Goal: Use online tool/utility: Use online tool/utility

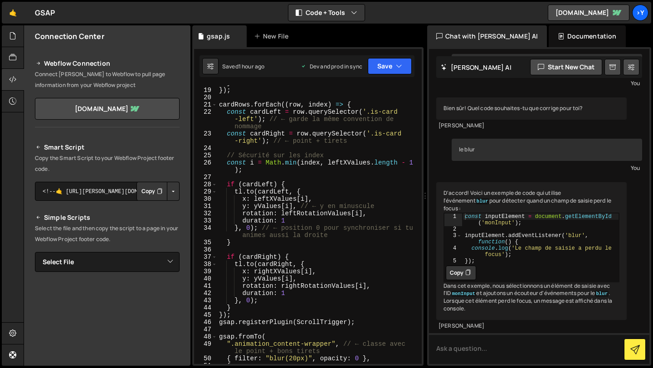
scroll to position [144, 0]
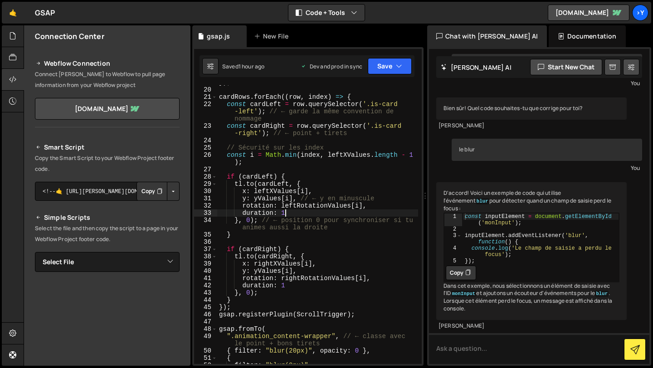
click at [288, 214] on div "}) ; cardRows . forEach (( row , index ) => { const cardLeft = row . querySelec…" at bounding box center [317, 225] width 201 height 293
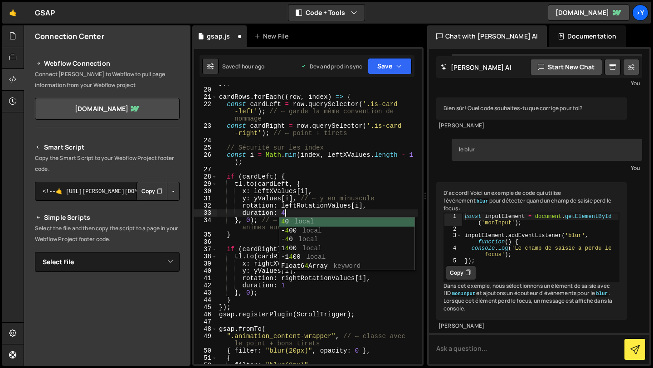
click at [303, 287] on div "}) ; cardRows . forEach (( row , index ) => { const cardLeft = row . querySelec…" at bounding box center [317, 225] width 201 height 293
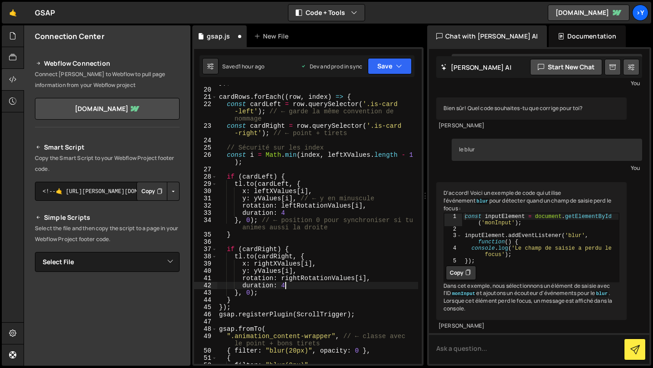
click at [365, 234] on div "}) ; cardRows . forEach (( row , index ) => { const cardLeft = row . querySelec…" at bounding box center [317, 225] width 201 height 293
click at [387, 68] on button "Save" at bounding box center [390, 66] width 44 height 16
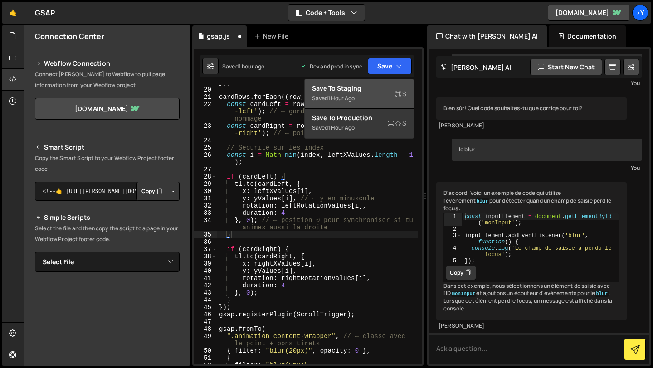
click at [380, 93] on div "Saved 1 hour ago" at bounding box center [359, 98] width 94 height 11
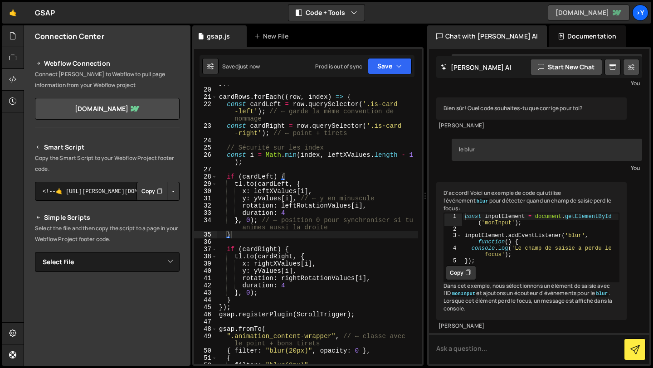
click at [598, 10] on link "[DOMAIN_NAME]" at bounding box center [589, 13] width 82 height 16
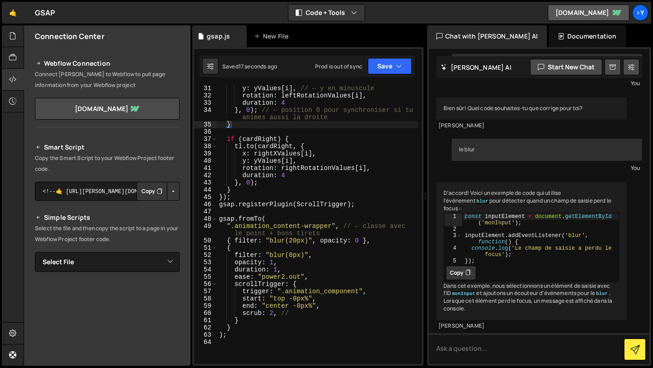
scroll to position [255, 0]
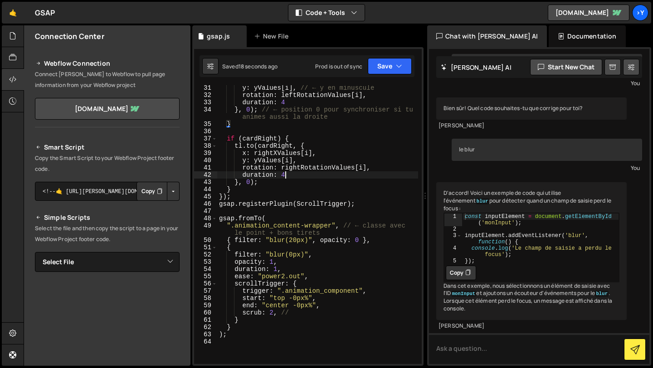
click at [297, 172] on div "y : yValues [ i ] , // ← y en minuscule rotation : leftRotationValues [ i ] , d…" at bounding box center [317, 230] width 201 height 293
click at [295, 103] on div "y : yValues [ i ] , // ← y en minuscule rotation : leftRotationValues [ i ] , d…" at bounding box center [317, 230] width 201 height 293
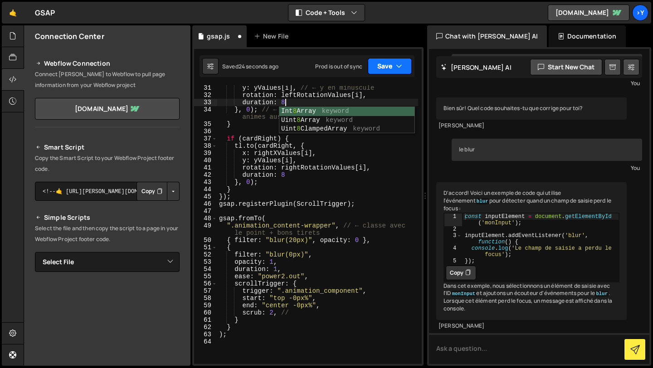
click at [374, 66] on button "Save" at bounding box center [390, 66] width 44 height 16
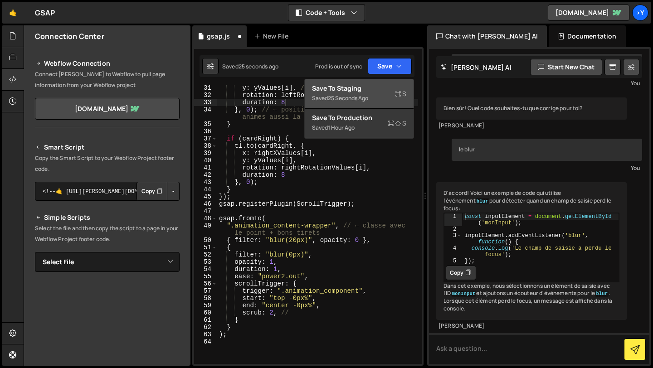
click at [368, 98] on div "25 seconds ago" at bounding box center [348, 98] width 40 height 8
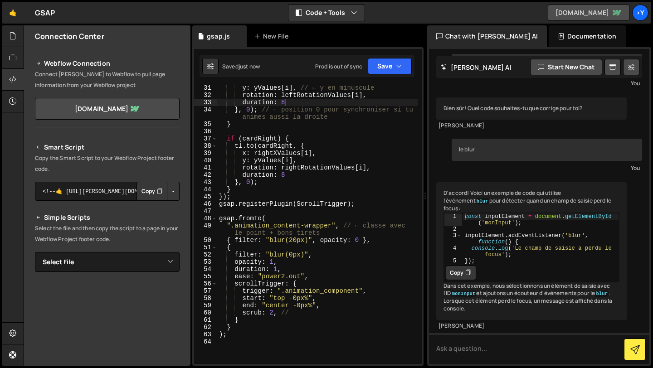
click at [572, 10] on link "[DOMAIN_NAME]" at bounding box center [589, 13] width 82 height 16
click at [354, 273] on div "y : yValues [ i ] , // ← y en minuscule rotation : leftRotationValues [ i ] , d…" at bounding box center [317, 230] width 201 height 293
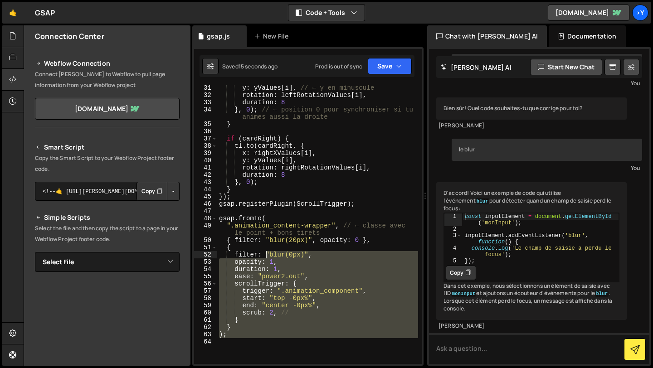
drag, startPoint x: 318, startPoint y: 339, endPoint x: 264, endPoint y: 256, distance: 98.8
click at [264, 256] on div "y : yValues [ i ] , // ← y en minuscule rotation : leftRotationValues [ i ] , d…" at bounding box center [317, 230] width 201 height 293
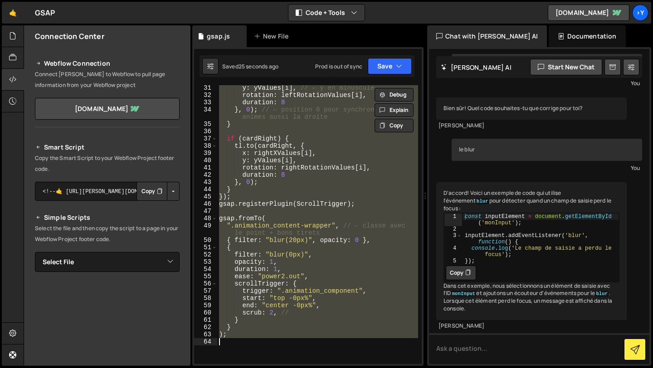
click at [287, 260] on div "y : yValues [ i ] , // ← y en minuscule rotation : leftRotationValues [ i ] , d…" at bounding box center [317, 224] width 201 height 279
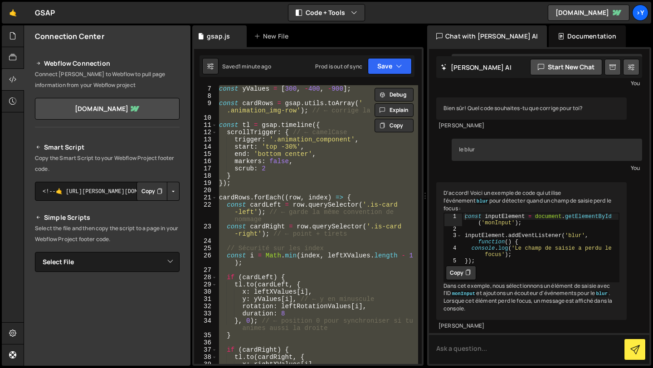
scroll to position [39, 0]
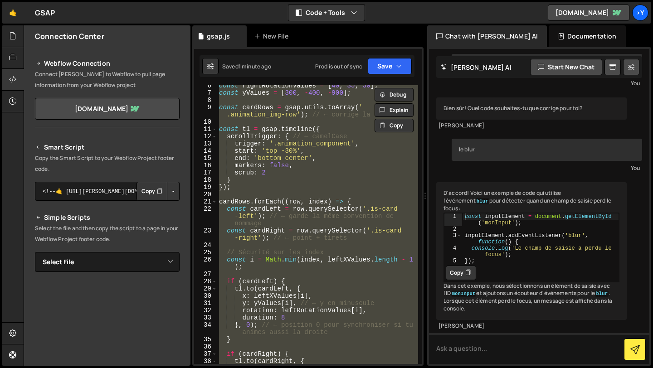
click at [279, 176] on div "const rightRotationValues = [ 40 , 35 , 50 ] ; const yValues = [ 300 , - 400 , …" at bounding box center [317, 224] width 201 height 279
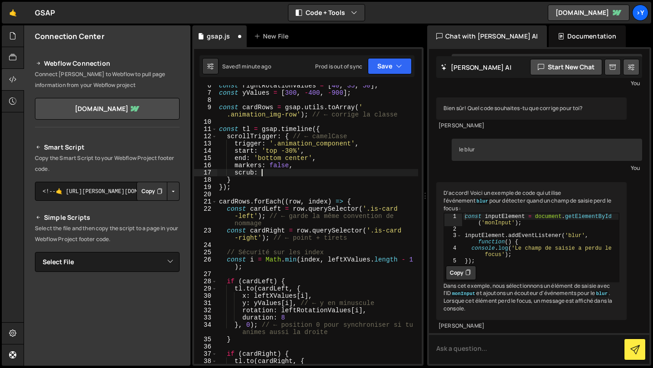
scroll to position [0, 3]
click at [376, 174] on div "const rightRotationValues = [ 40 , 35 , 50 ] ; const yValues = [ 300 , - 400 , …" at bounding box center [317, 228] width 201 height 293
click at [310, 189] on div "const rightRotationValues = [ 40 , 35 , 50 ] ; const yValues = [ 300 , - 400 , …" at bounding box center [317, 228] width 201 height 293
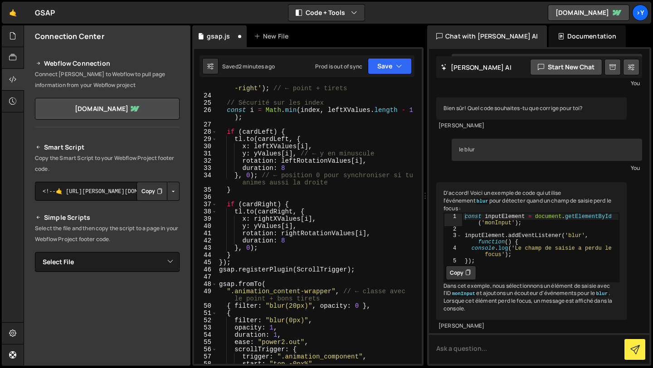
scroll to position [190, 0]
click at [393, 65] on button "Save" at bounding box center [390, 66] width 44 height 16
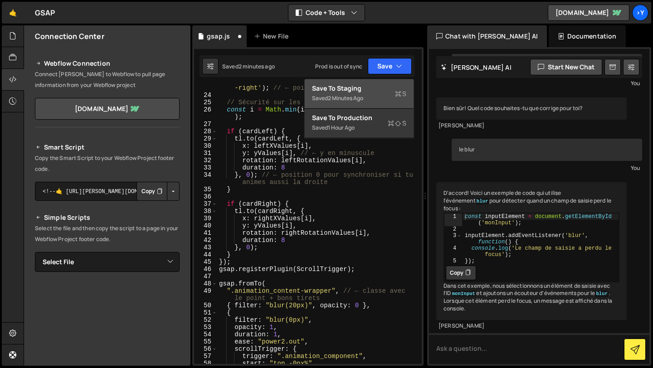
click at [372, 95] on div "Saved 2 minutes ago" at bounding box center [359, 98] width 94 height 11
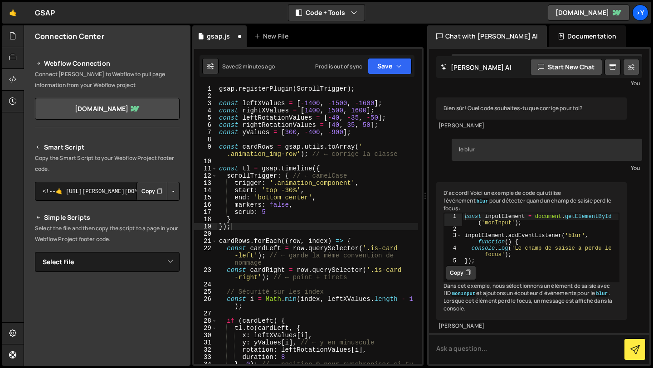
scroll to position [0, 0]
click at [594, 15] on link "[DOMAIN_NAME]" at bounding box center [589, 13] width 82 height 16
click at [276, 215] on div "gsap . registerPlugin ( ScrollTrigger ) ; const leftXValues = [ - 1400 , - 1500…" at bounding box center [317, 235] width 201 height 301
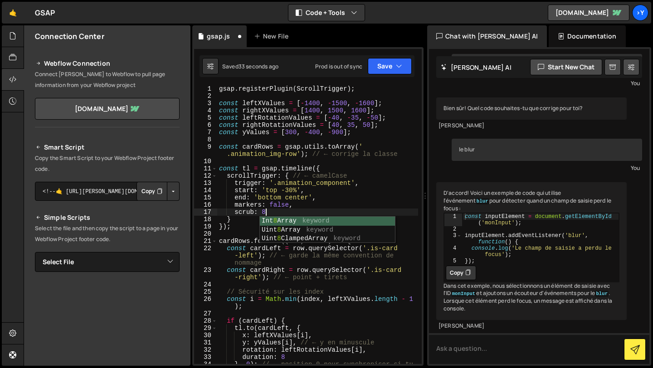
scroll to position [0, 3]
click at [321, 203] on div "gsap . registerPlugin ( ScrollTrigger ) ; const leftXValues = [ - 1400 , - 1500…" at bounding box center [317, 235] width 201 height 301
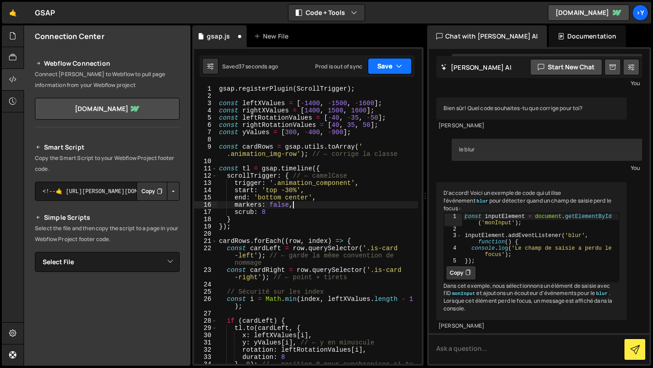
click at [377, 67] on button "Save" at bounding box center [390, 66] width 44 height 16
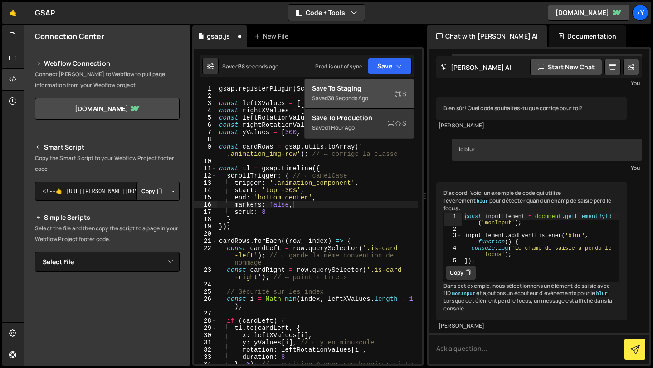
click at [367, 96] on div "38 seconds ago" at bounding box center [348, 98] width 40 height 8
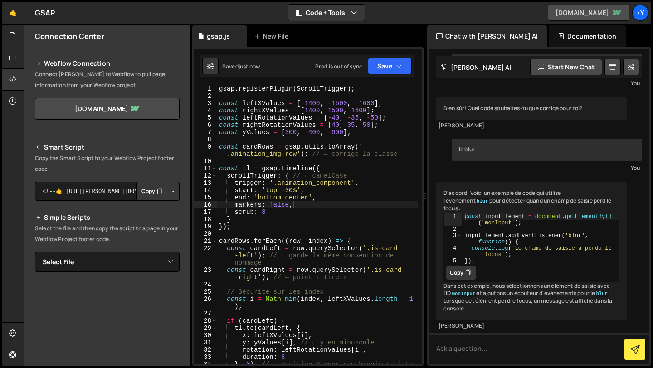
click at [565, 17] on link "[DOMAIN_NAME]" at bounding box center [589, 13] width 82 height 16
click at [379, 188] on div "gsap . registerPlugin ( ScrollTrigger ) ; const leftXValues = [ - 1400 , - 1500…" at bounding box center [317, 235] width 201 height 301
type textarea ");"
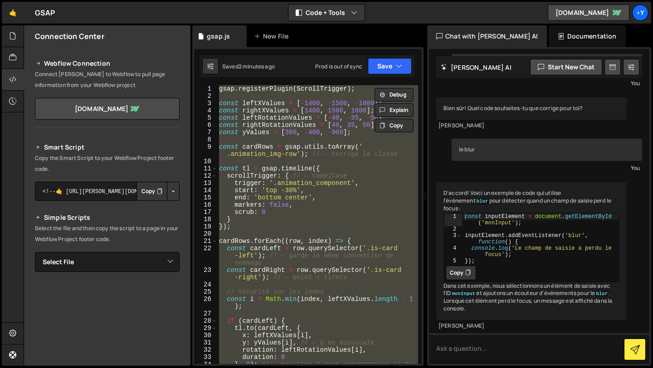
scroll to position [0, 0]
click at [396, 124] on button "Copy" at bounding box center [394, 126] width 39 height 14
click at [349, 139] on div "gsap . registerPlugin ( ScrollTrigger ) ; const leftXValues = [ - 1400 , - 1500…" at bounding box center [317, 224] width 201 height 279
paste textarea
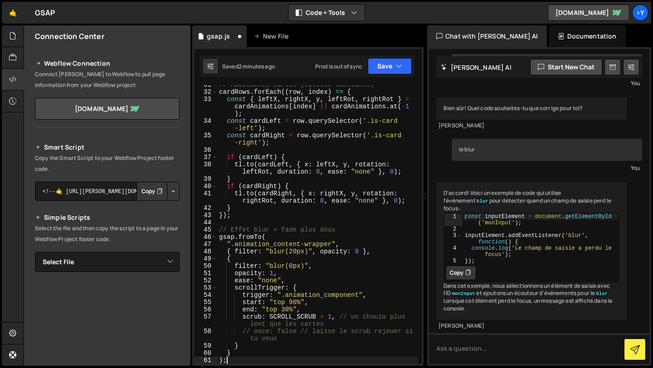
scroll to position [294, 0]
click at [387, 66] on button "Save" at bounding box center [390, 66] width 44 height 16
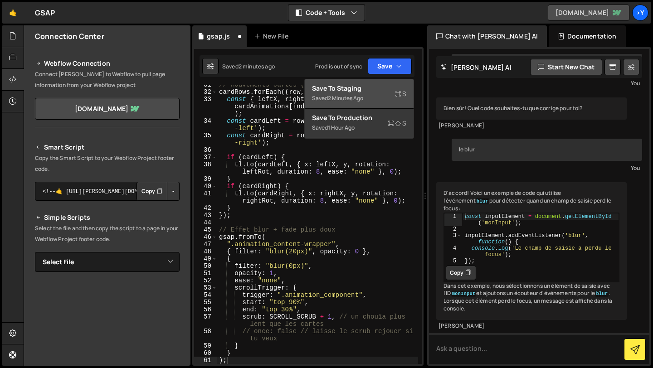
click at [580, 10] on link "[DOMAIN_NAME]" at bounding box center [589, 13] width 82 height 16
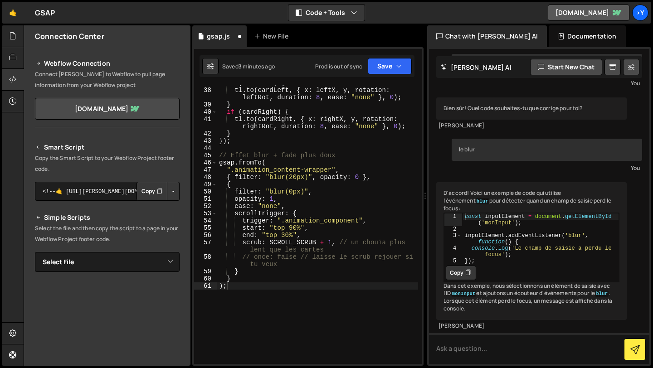
scroll to position [370, 0]
click at [374, 218] on div "if ( cardLeft ) { tl . to ( cardLeft , { x : leftX , y , rotation : leftRot , d…" at bounding box center [317, 224] width 201 height 293
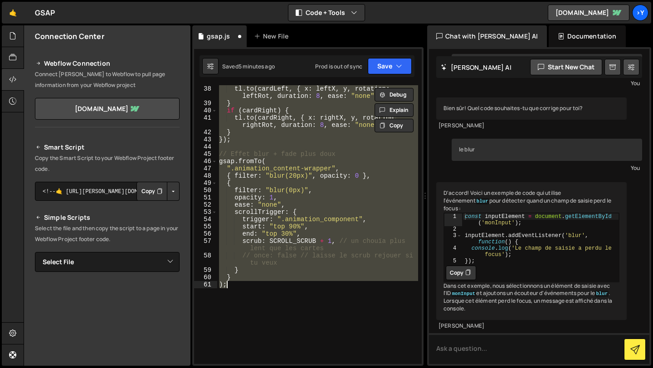
paste textarea
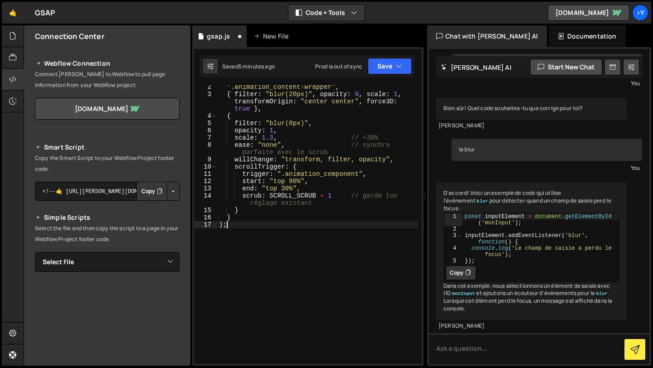
scroll to position [10, 0]
click at [394, 65] on button "Save" at bounding box center [390, 66] width 44 height 16
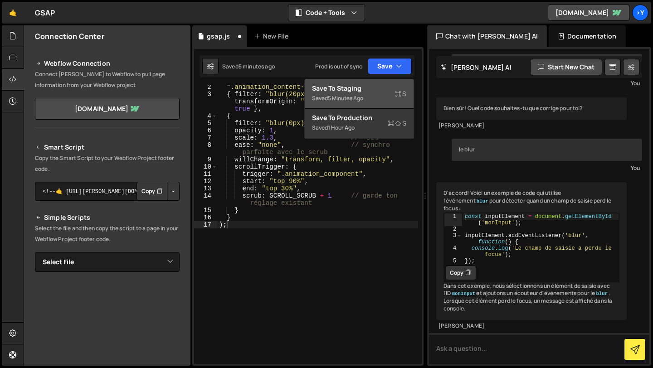
click at [380, 85] on div "Save to Staging S" at bounding box center [359, 88] width 94 height 9
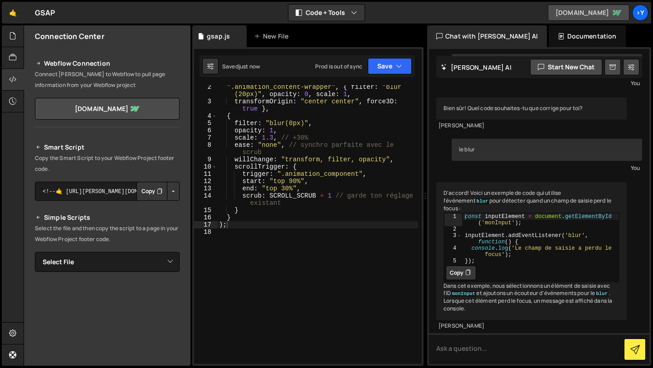
click at [585, 12] on link "[DOMAIN_NAME]" at bounding box center [589, 13] width 82 height 16
click at [337, 93] on div "".animation_content-wrapper" , { filter : "blur (20px)" , opacity : 0 , scale :…" at bounding box center [317, 233] width 201 height 301
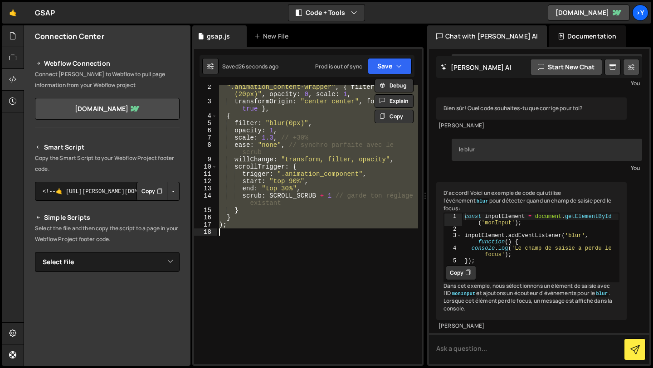
paste textarea
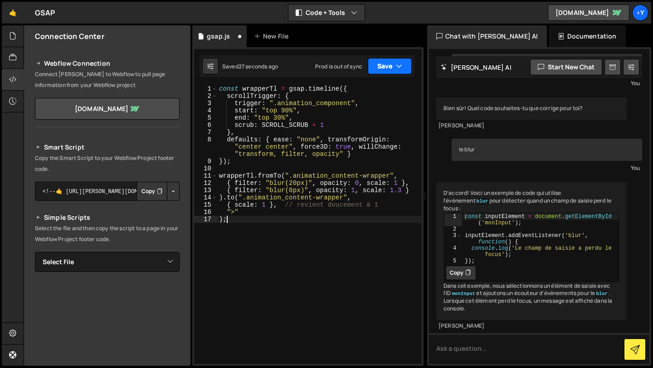
click at [383, 65] on button "Save" at bounding box center [390, 66] width 44 height 16
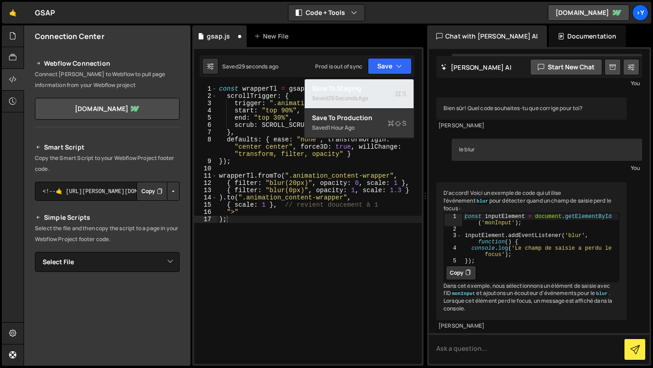
click at [354, 95] on div "29 seconds ago" at bounding box center [348, 98] width 40 height 8
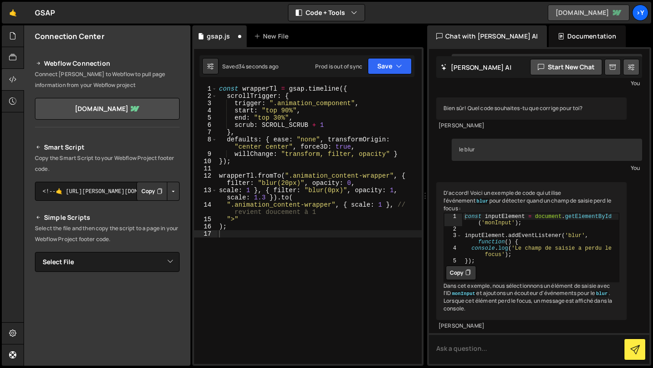
click at [569, 13] on link "[DOMAIN_NAME]" at bounding box center [589, 13] width 82 height 16
click at [372, 115] on div "const wrapperTl = gsap . timeline ({ scrollTrigger : { trigger : ".animation_co…" at bounding box center [319, 231] width 205 height 293
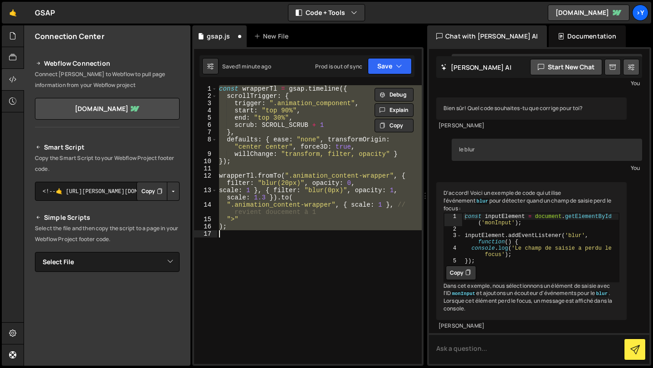
paste textarea "}"
type textarea "}"
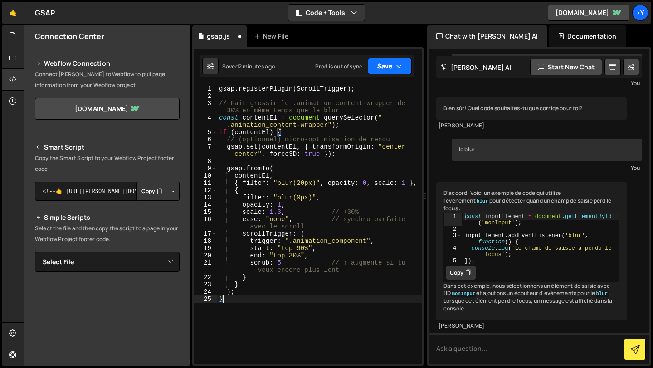
click at [387, 66] on button "Save" at bounding box center [390, 66] width 44 height 16
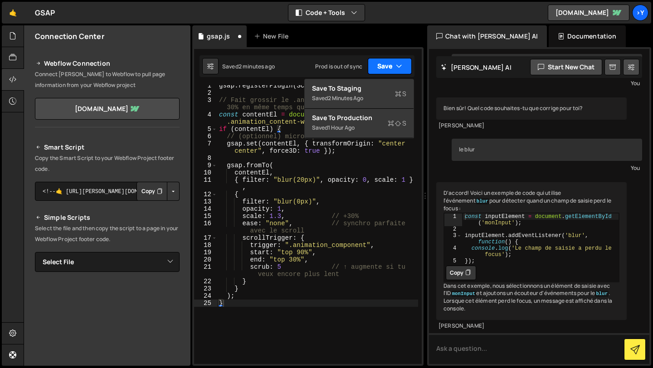
scroll to position [0, 0]
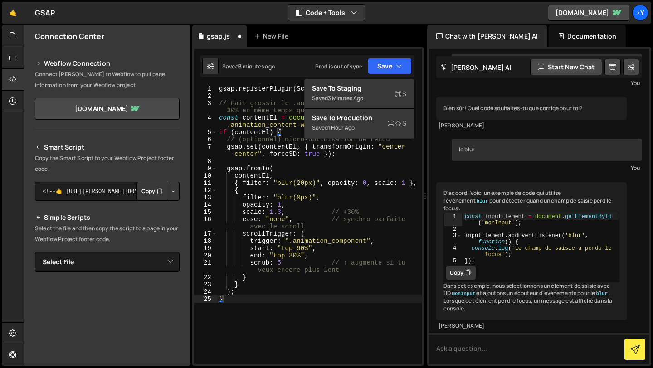
click at [267, 98] on div "gsap . registerPlugin ( ScrollTrigger ) ; // Fait grossir le .animation_content…" at bounding box center [319, 231] width 205 height 293
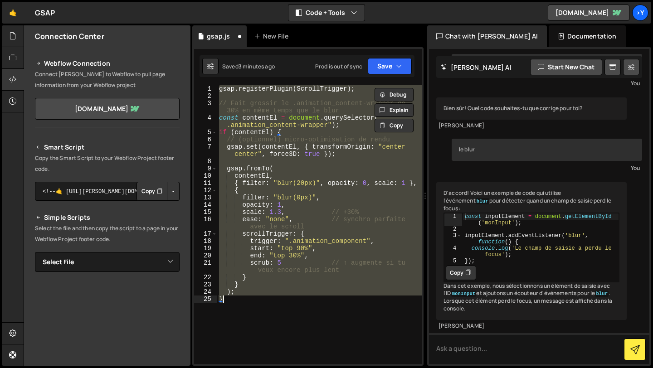
paste textarea
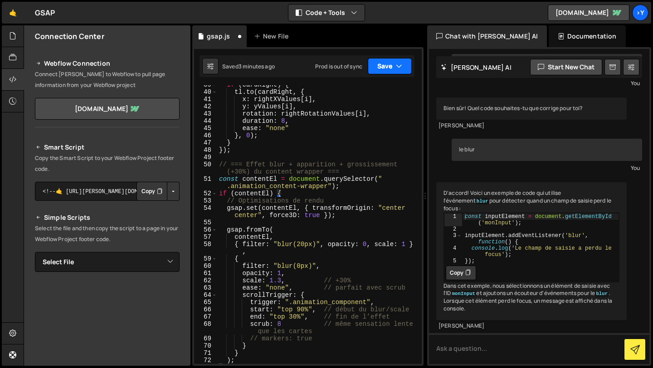
click at [386, 68] on button "Save" at bounding box center [390, 66] width 44 height 16
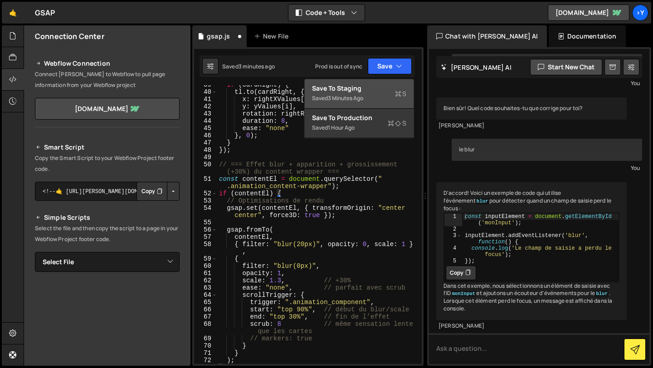
click at [359, 95] on div "3 minutes ago" at bounding box center [345, 98] width 35 height 8
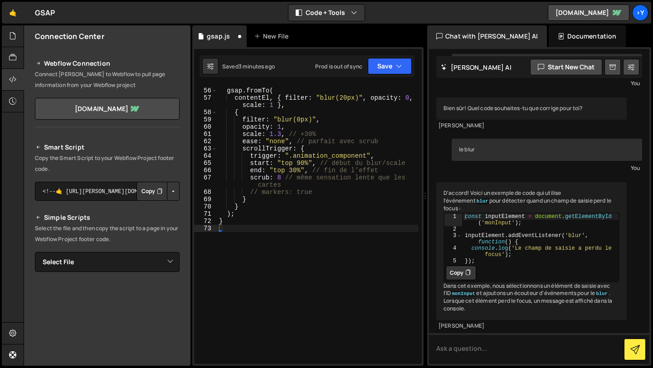
scroll to position [463, 0]
click at [582, 14] on link "[DOMAIN_NAME]" at bounding box center [589, 13] width 82 height 16
click at [562, 14] on link "[DOMAIN_NAME]" at bounding box center [589, 13] width 82 height 16
click at [579, 10] on link "[DOMAIN_NAME]" at bounding box center [589, 13] width 82 height 16
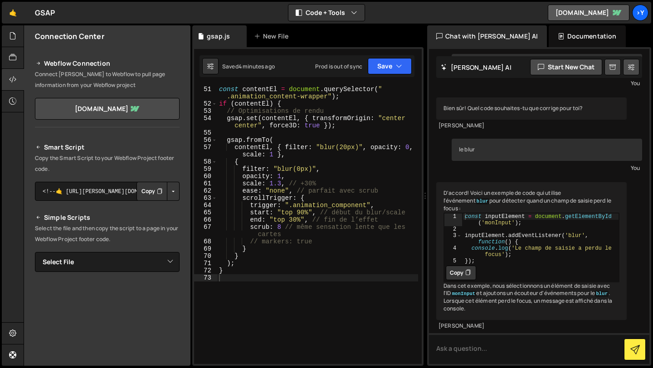
scroll to position [413, 0]
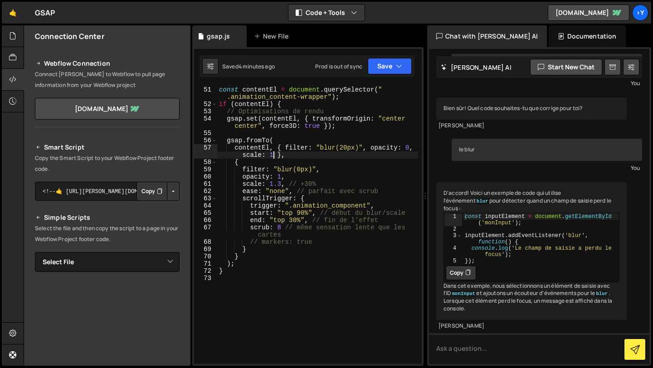
click at [274, 156] on div "// === Effet blur + apparition + grossissement (+30%) du content wrapper === co…" at bounding box center [317, 222] width 201 height 301
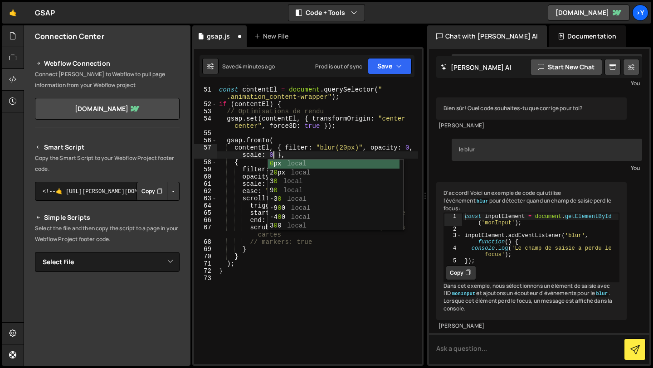
scroll to position [0, 16]
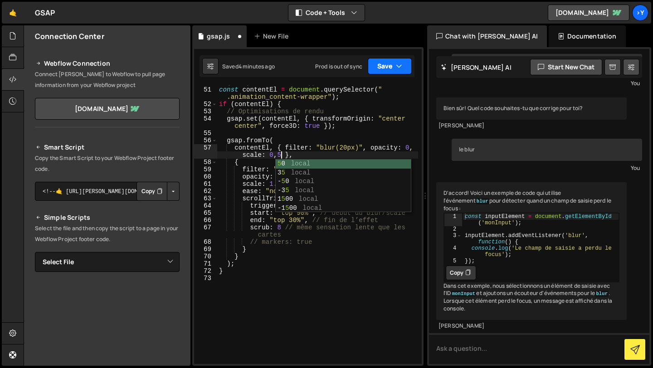
click at [393, 64] on button "Save" at bounding box center [390, 66] width 44 height 16
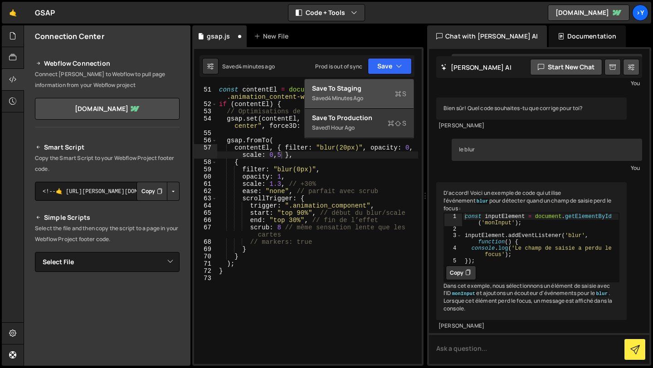
click at [381, 96] on div "Saved 4 minutes ago" at bounding box center [359, 98] width 94 height 11
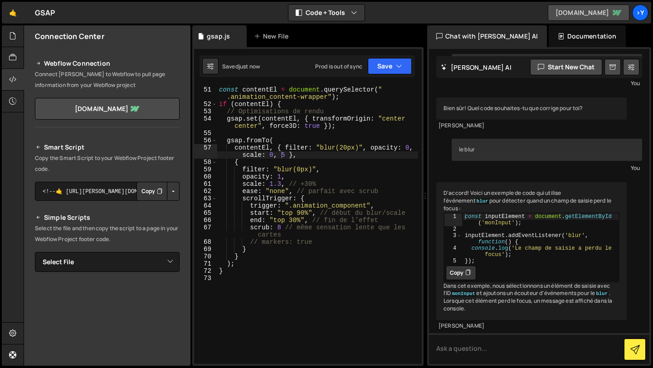
click at [577, 11] on link "[DOMAIN_NAME]" at bounding box center [589, 13] width 82 height 16
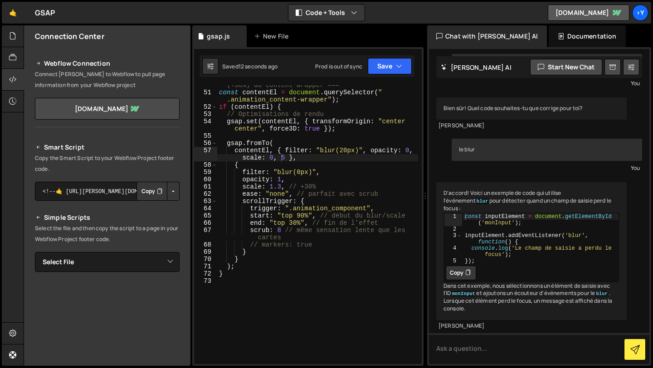
scroll to position [409, 0]
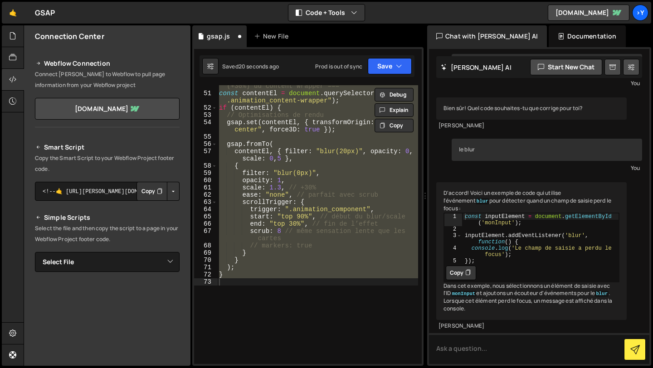
click at [316, 176] on div "// === Effet blur + apparition + grossissement (+30%) du content wrapper === co…" at bounding box center [317, 224] width 201 height 279
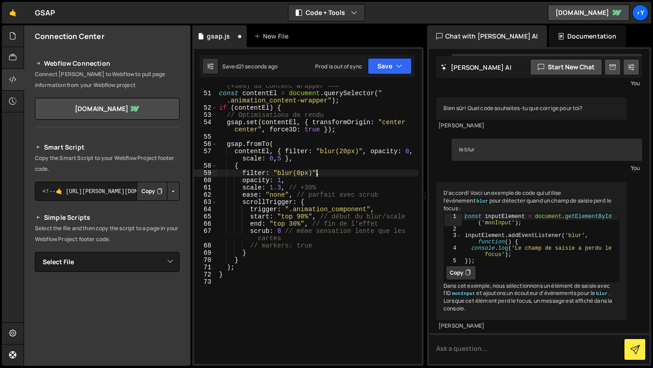
click at [312, 158] on div "// === Effet blur + apparition + grossissement (+30%) du content wrapper === co…" at bounding box center [317, 225] width 201 height 301
click at [281, 157] on div "// === Effet blur + apparition + grossissement (+30%) du content wrapper === co…" at bounding box center [317, 225] width 201 height 301
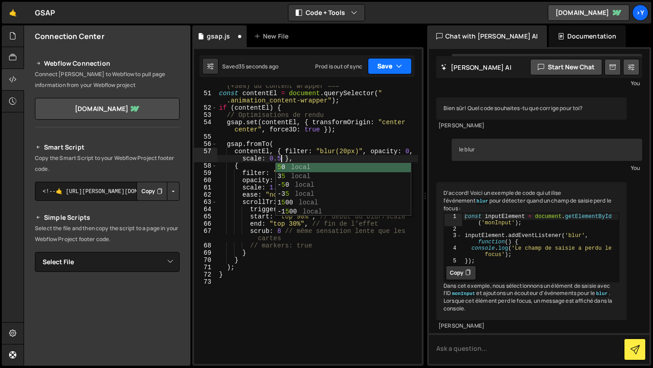
click at [386, 61] on button "Save" at bounding box center [390, 66] width 44 height 16
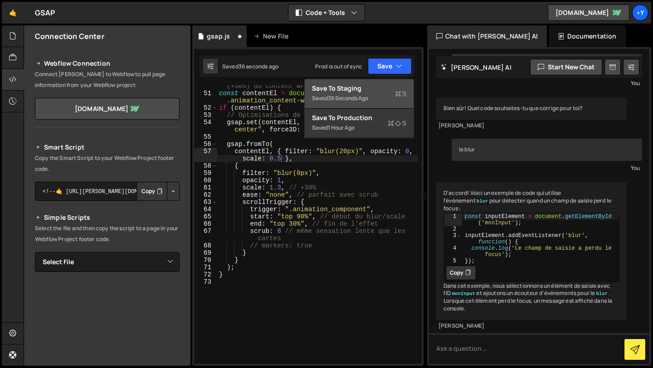
click at [365, 91] on div "Save to Staging S" at bounding box center [359, 88] width 94 height 9
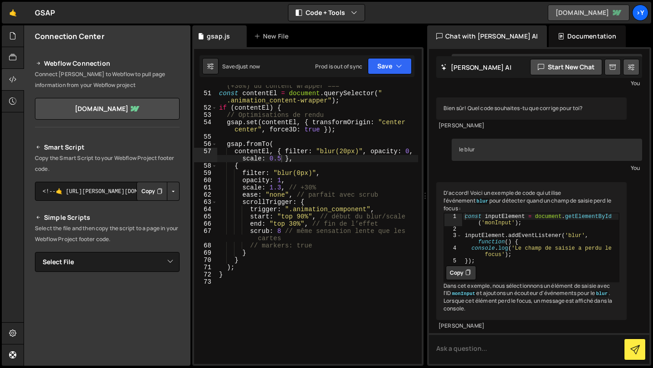
click at [567, 10] on link "[DOMAIN_NAME]" at bounding box center [589, 13] width 82 height 16
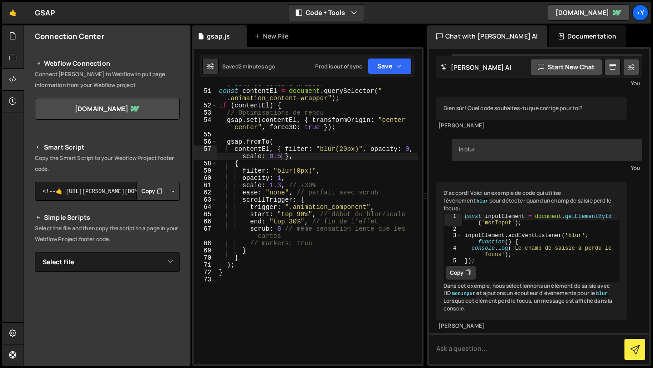
scroll to position [0, 13]
click at [305, 215] on div "// === Effet blur + apparition + grossissement (+30%) du content wrapper === co…" at bounding box center [317, 223] width 201 height 301
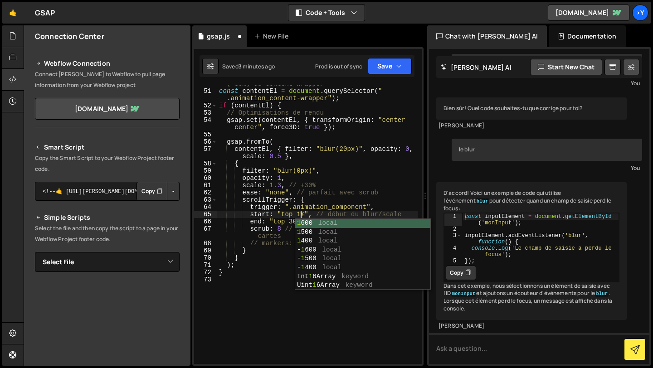
scroll to position [0, 6]
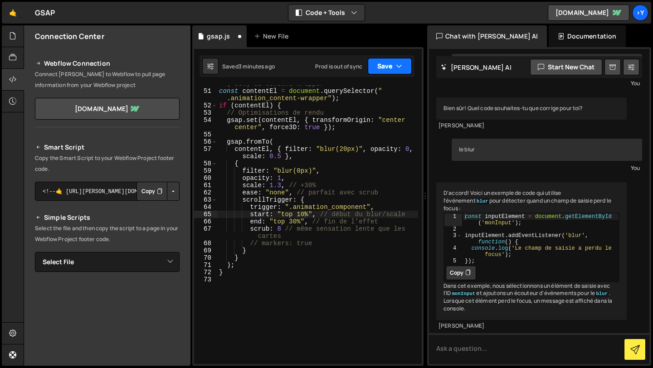
click at [395, 64] on button "Save" at bounding box center [390, 66] width 44 height 16
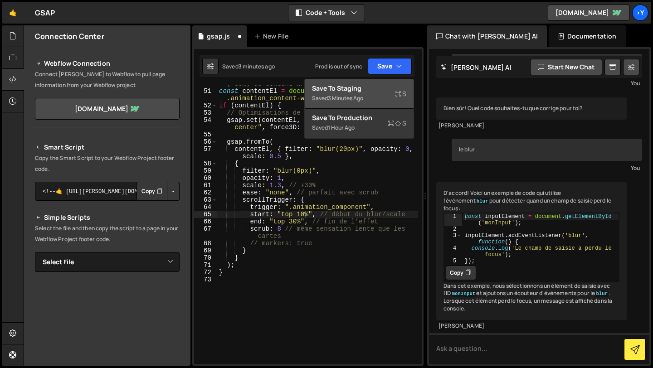
click at [387, 91] on div "Save to Staging S" at bounding box center [359, 88] width 94 height 9
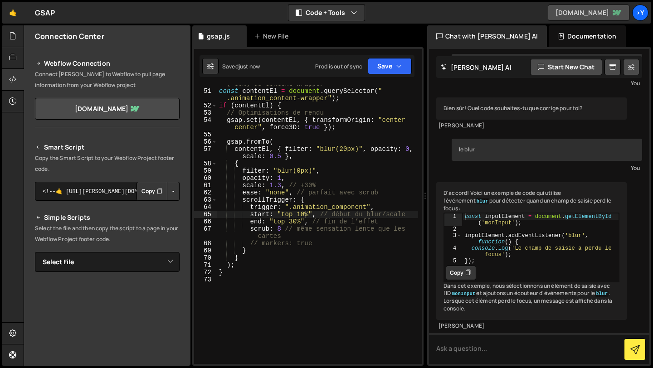
click at [593, 9] on link "[DOMAIN_NAME]" at bounding box center [589, 13] width 82 height 16
click at [299, 215] on div "// === Effet blur + apparition + grossissement (+30%) du content wrapper === co…" at bounding box center [317, 223] width 201 height 301
click at [292, 221] on div "// === Effet blur + apparition + grossissement (+30%) du content wrapper === co…" at bounding box center [317, 223] width 201 height 301
click at [294, 222] on div "// === Effet blur + apparition + grossissement (+30%) du content wrapper === co…" at bounding box center [317, 223] width 201 height 301
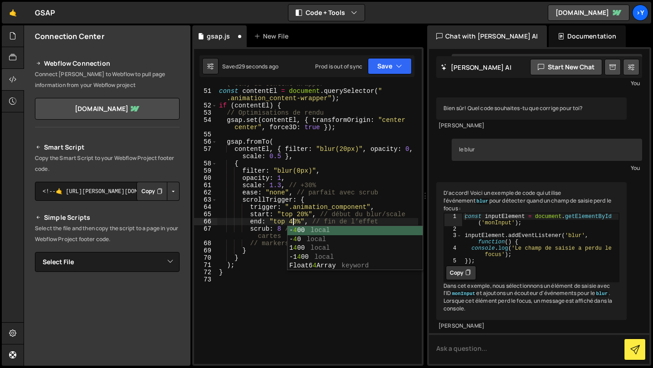
scroll to position [0, 5]
click at [384, 62] on button "Save" at bounding box center [390, 66] width 44 height 16
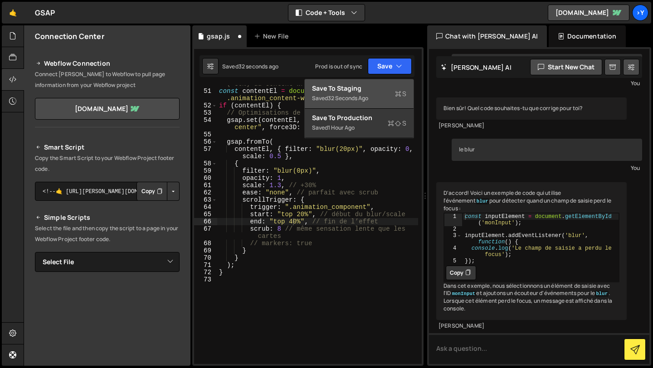
click at [386, 89] on div "Save to Staging S" at bounding box center [359, 88] width 94 height 9
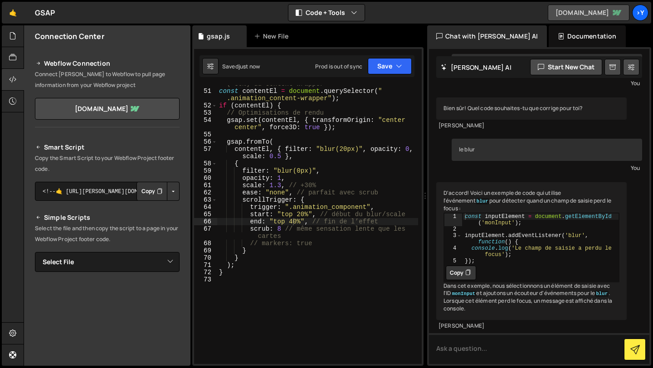
click at [582, 11] on link "[DOMAIN_NAME]" at bounding box center [589, 13] width 82 height 16
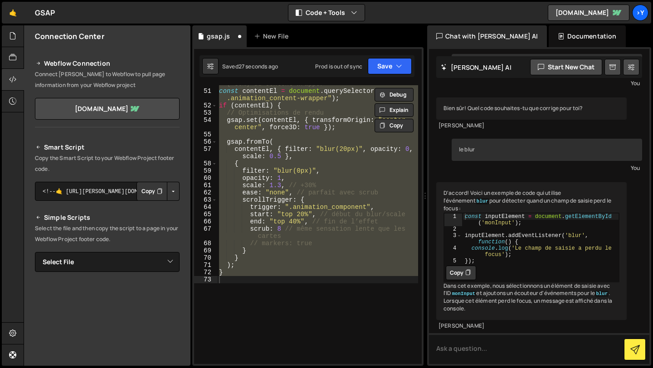
click at [295, 225] on div "// === Effet blur + apparition + grossissement (+30%) du content wrapper === co…" at bounding box center [317, 224] width 201 height 279
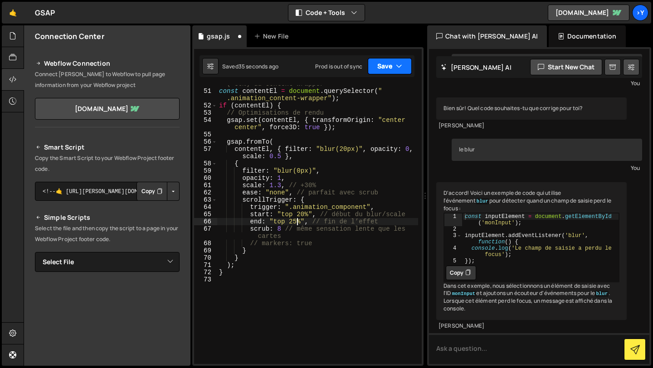
click at [387, 64] on button "Save" at bounding box center [390, 66] width 44 height 16
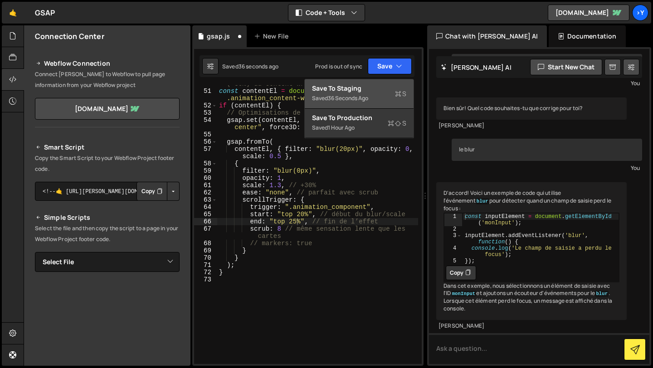
click at [399, 87] on div "Save to Staging S" at bounding box center [359, 88] width 94 height 9
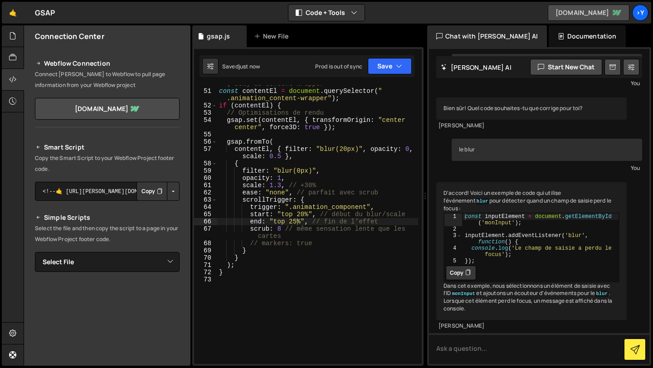
click at [567, 17] on link "[DOMAIN_NAME]" at bounding box center [589, 13] width 82 height 16
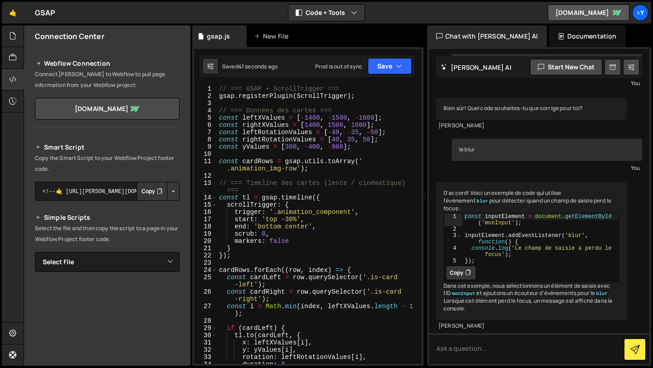
scroll to position [0, 0]
click at [298, 148] on div "// === GSAP + ScrollTrigger === gsap . registerPlugin ( ScrollTrigger ) ; // ==…" at bounding box center [317, 235] width 201 height 301
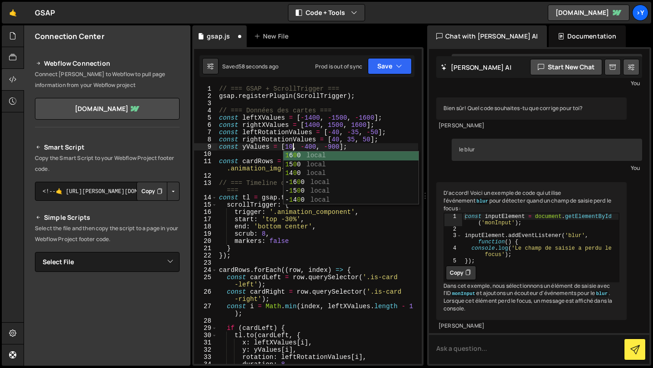
scroll to position [0, 5]
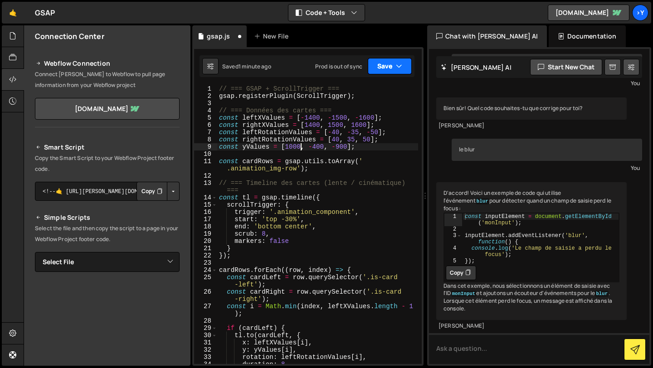
click at [400, 64] on icon "button" at bounding box center [399, 66] width 6 height 9
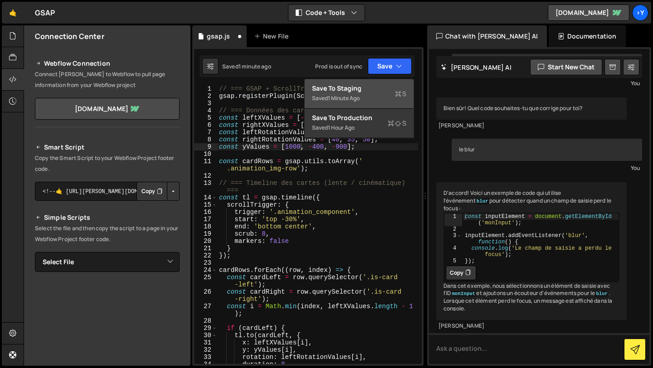
click at [371, 90] on div "Save to Staging S" at bounding box center [359, 88] width 94 height 9
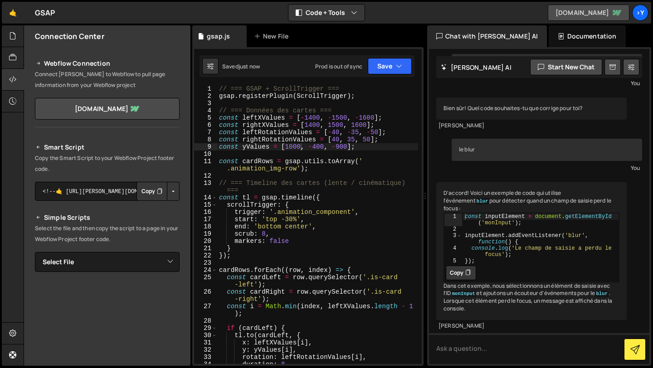
click at [548, 16] on link "[DOMAIN_NAME]" at bounding box center [589, 13] width 82 height 16
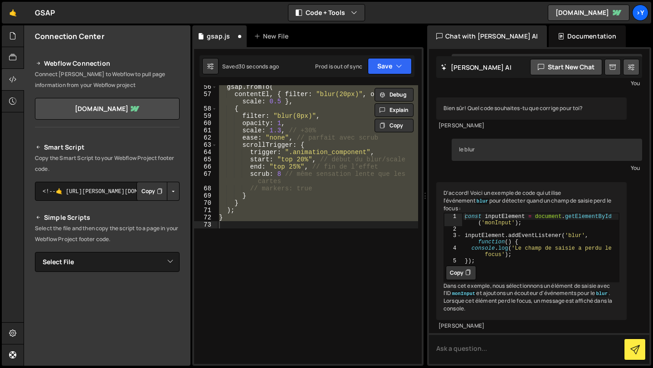
type textarea "}"
click at [308, 248] on div "gsap . fromTo ( contentEl , { filter : "blur(20px)" , opacity : 0 , scale : 0.5…" at bounding box center [317, 224] width 201 height 279
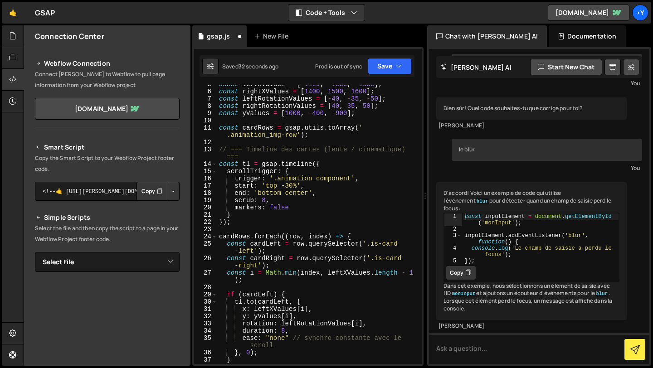
scroll to position [0, 0]
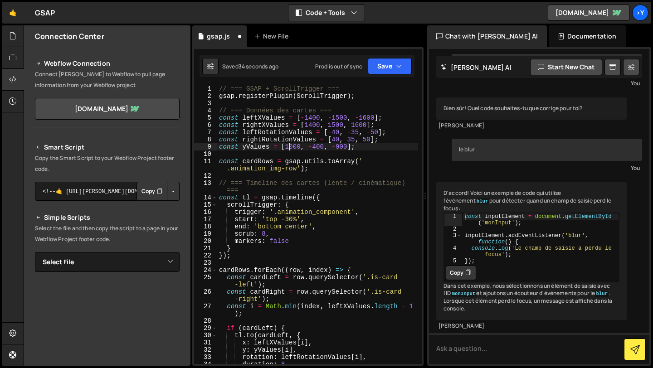
click at [289, 148] on div "// === GSAP + ScrollTrigger === gsap . registerPlugin ( ScrollTrigger ) ; // ==…" at bounding box center [317, 235] width 201 height 301
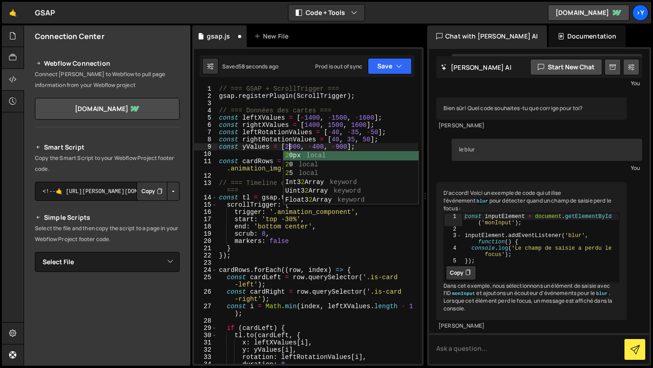
click at [321, 146] on div "// === GSAP + ScrollTrigger === gsap . registerPlugin ( ScrollTrigger ) ; // ==…" at bounding box center [317, 235] width 201 height 301
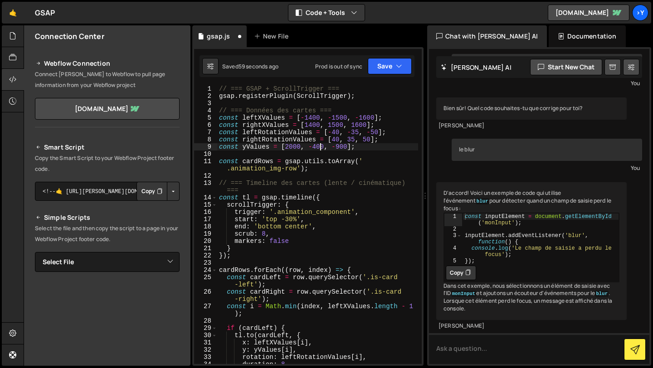
click at [314, 145] on div "// === GSAP + ScrollTrigger === gsap . registerPlugin ( ScrollTrigger ) ; // ==…" at bounding box center [317, 235] width 201 height 301
click at [341, 147] on div "// === GSAP + ScrollTrigger === gsap . registerPlugin ( ScrollTrigger ) ; // ==…" at bounding box center [317, 235] width 201 height 301
click at [385, 71] on button "Save" at bounding box center [390, 66] width 44 height 16
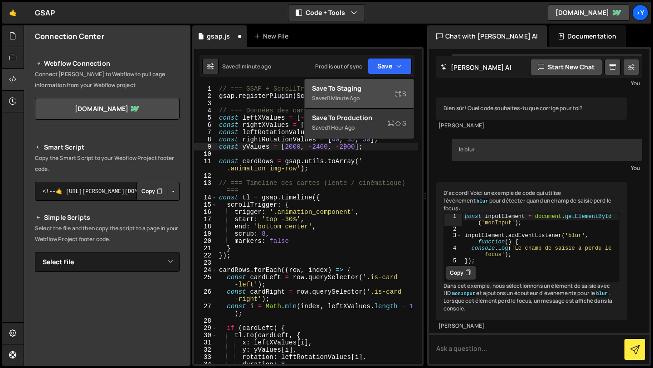
click at [371, 94] on div "Saved 1 minute ago" at bounding box center [359, 98] width 94 height 11
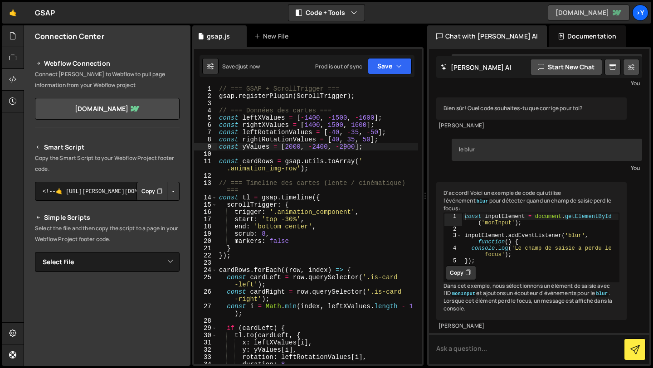
click at [572, 14] on link "[DOMAIN_NAME]" at bounding box center [589, 13] width 82 height 16
click at [293, 147] on div "// === GSAP + ScrollTrigger === gsap . registerPlugin ( ScrollTrigger ) ; // ==…" at bounding box center [317, 235] width 201 height 301
click at [385, 68] on button "Save" at bounding box center [390, 66] width 44 height 16
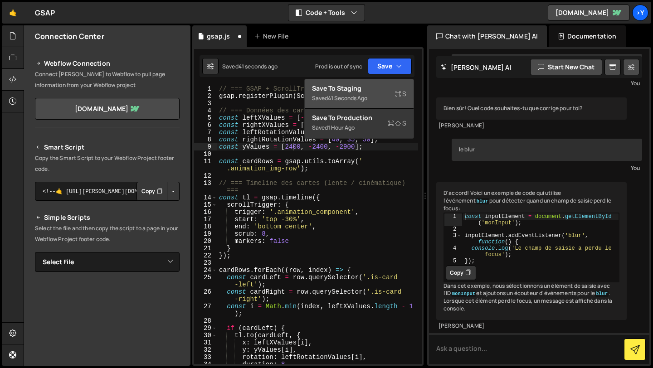
click at [373, 92] on div "Save to Staging S" at bounding box center [359, 88] width 94 height 9
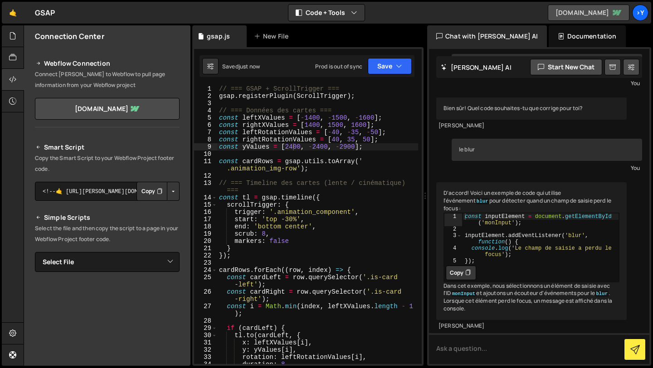
click at [573, 13] on link "[DOMAIN_NAME]" at bounding box center [589, 13] width 82 height 16
click at [347, 147] on div "// === GSAP + ScrollTrigger === gsap . registerPlugin ( ScrollTrigger ) ; // ==…" at bounding box center [317, 235] width 201 height 301
click at [388, 68] on button "Save" at bounding box center [390, 66] width 44 height 16
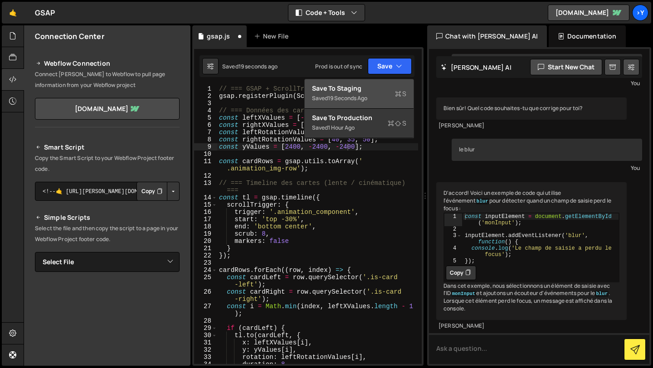
click at [381, 92] on div "Save to Staging S" at bounding box center [359, 88] width 94 height 9
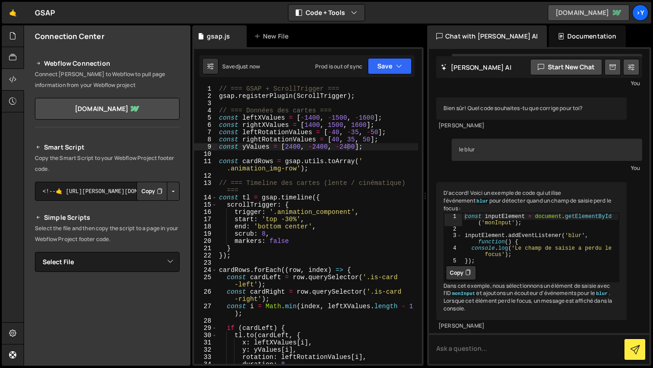
click at [566, 11] on link "[DOMAIN_NAME]" at bounding box center [589, 13] width 82 height 16
click at [291, 146] on div "// === GSAP + ScrollTrigger === gsap . registerPlugin ( ScrollTrigger ) ; // ==…" at bounding box center [317, 235] width 201 height 301
click at [313, 145] on div "// === GSAP + ScrollTrigger === gsap . registerPlugin ( ScrollTrigger ) ; // ==…" at bounding box center [317, 235] width 201 height 301
click at [337, 149] on div "// === GSAP + ScrollTrigger === gsap . registerPlugin ( ScrollTrigger ) ; // ==…" at bounding box center [317, 235] width 201 height 301
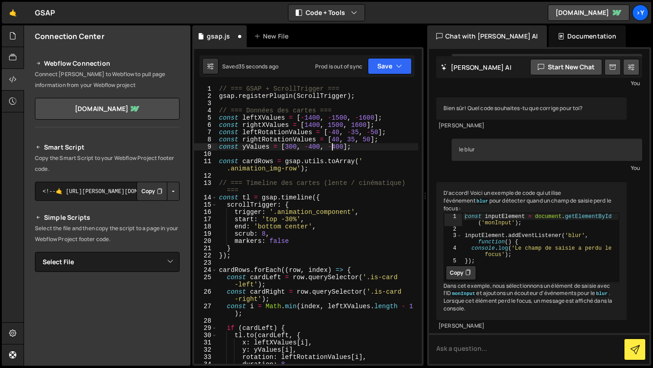
scroll to position [0, 8]
click at [342, 148] on div "// === GSAP + ScrollTrigger === gsap . registerPlugin ( ScrollTrigger ) ; // ==…" at bounding box center [317, 235] width 201 height 301
click at [398, 64] on icon "button" at bounding box center [399, 66] width 6 height 9
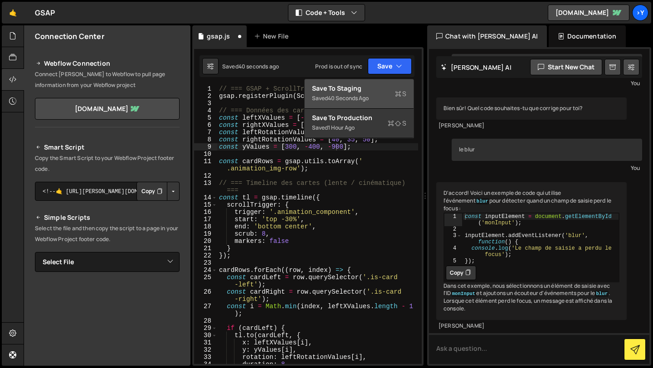
click at [372, 85] on div "Save to Staging S" at bounding box center [359, 88] width 94 height 9
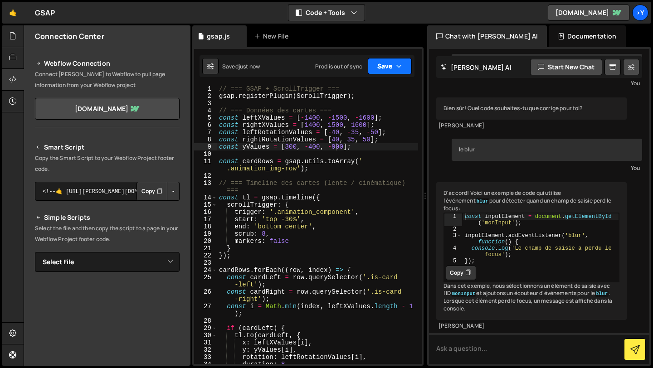
click at [401, 69] on icon "button" at bounding box center [399, 66] width 6 height 9
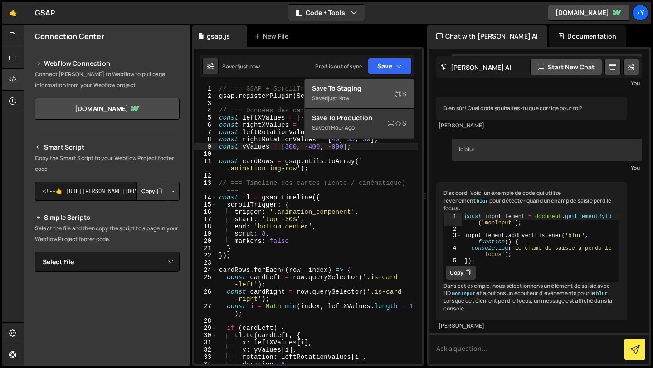
click at [400, 85] on div "Save to Staging S" at bounding box center [359, 88] width 94 height 9
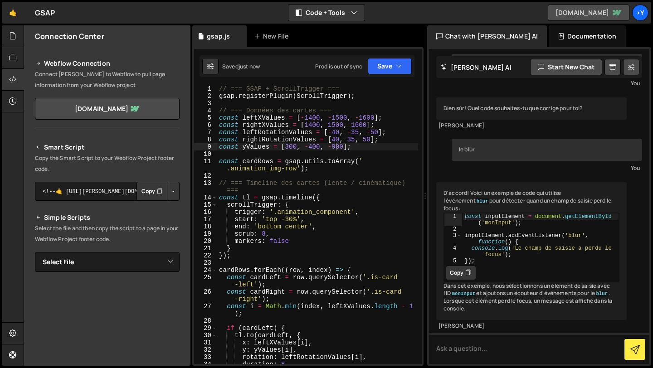
click at [558, 11] on link "[DOMAIN_NAME]" at bounding box center [589, 13] width 82 height 16
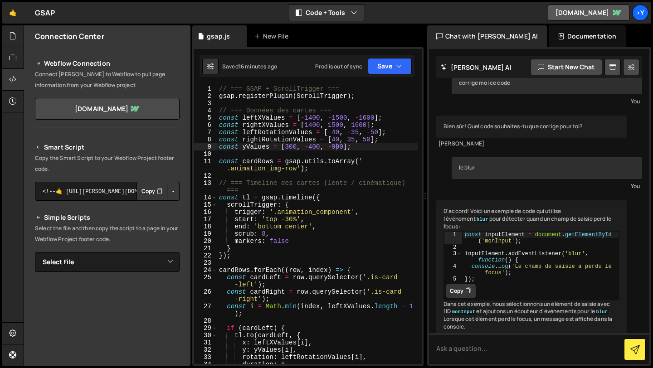
scroll to position [54, 0]
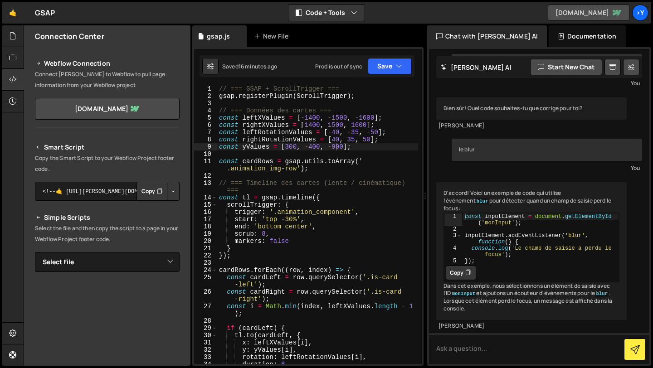
click at [558, 14] on link "[DOMAIN_NAME]" at bounding box center [589, 13] width 82 height 16
click at [341, 233] on div "// === GSAP + ScrollTrigger === gsap . registerPlugin ( ScrollTrigger ) ; // ==…" at bounding box center [317, 235] width 201 height 301
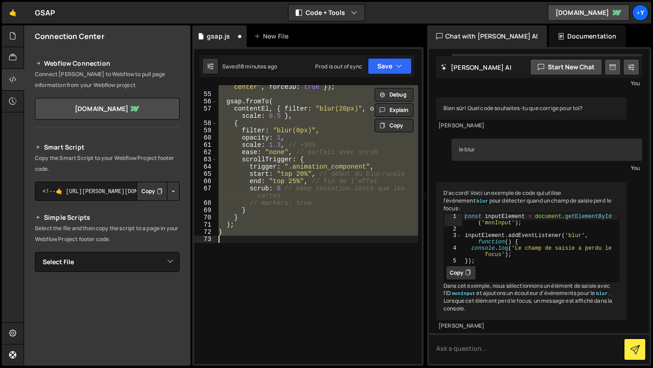
scroll to position [452, 0]
click at [281, 220] on div "gsap . set ( contentEl , { transformOrigin : "center center" , force3D : true }…" at bounding box center [317, 224] width 201 height 279
type textarea "}"
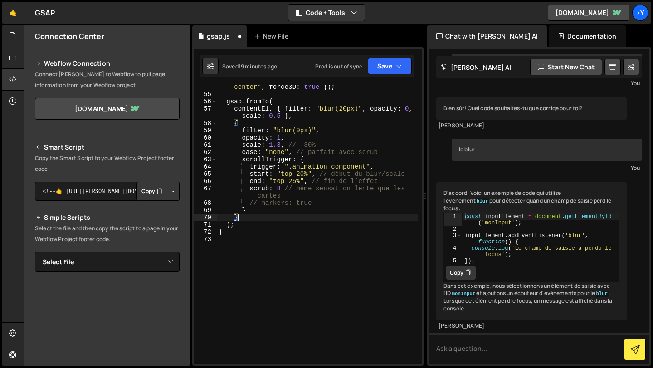
click at [240, 241] on div "gsap . set ( contentEl , { transformOrigin : "center center" , force3D : true }…" at bounding box center [317, 226] width 201 height 301
paste textarea "}, 1500); // délai en ms"
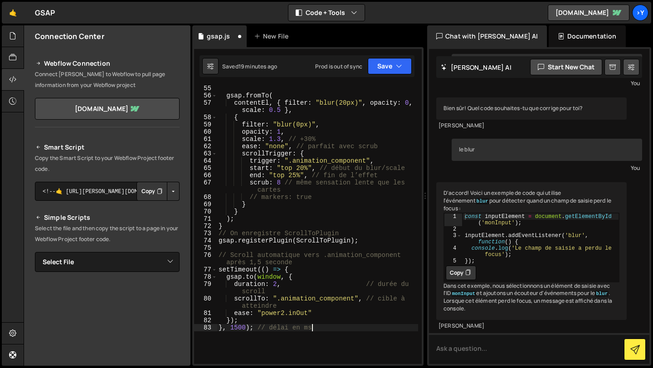
scroll to position [453, 0]
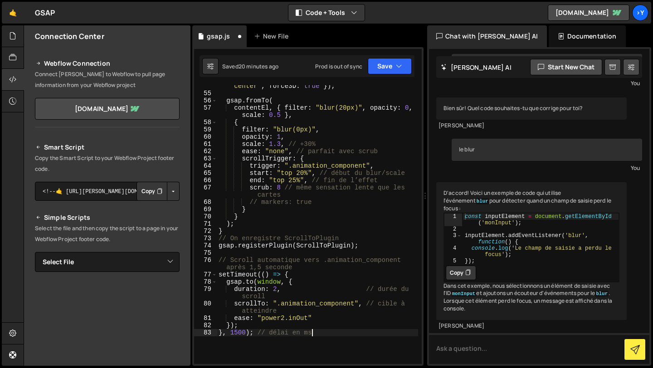
click at [235, 333] on div "gsap . set ( contentEl , { transformOrigin : "center center" , force3D : true }…" at bounding box center [317, 225] width 201 height 301
click at [237, 333] on div "gsap . set ( contentEl , { transformOrigin : "center center" , force3D : true }…" at bounding box center [317, 225] width 201 height 301
click at [322, 352] on div "gsap . set ( contentEl , { transformOrigin : "center center" , force3D : true }…" at bounding box center [317, 225] width 201 height 301
type textarea "}, 2000); // délai en ms"
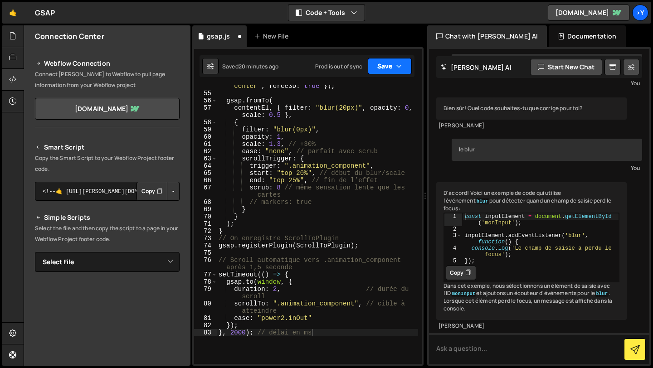
click at [389, 65] on button "Save" at bounding box center [390, 66] width 44 height 16
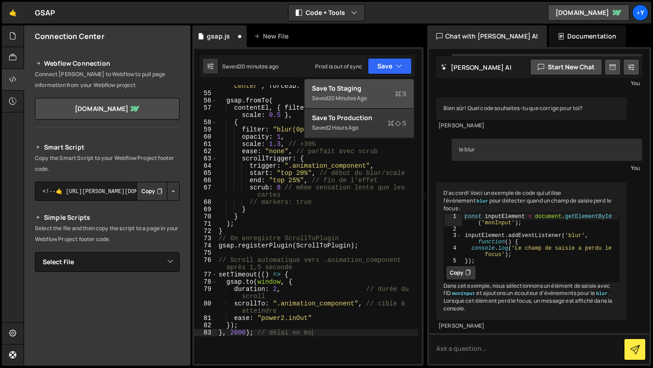
click at [359, 91] on div "Save to Staging S" at bounding box center [359, 88] width 94 height 9
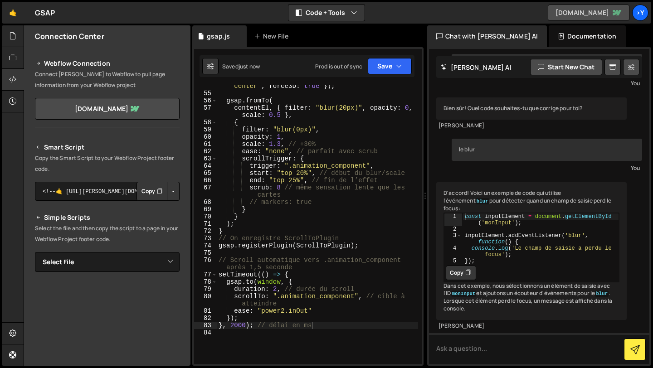
click at [574, 9] on link "[DOMAIN_NAME]" at bounding box center [589, 13] width 82 height 16
click at [462, 347] on textarea at bounding box center [539, 348] width 220 height 31
type textarea "ca ne fonctionne pas comme je veux"
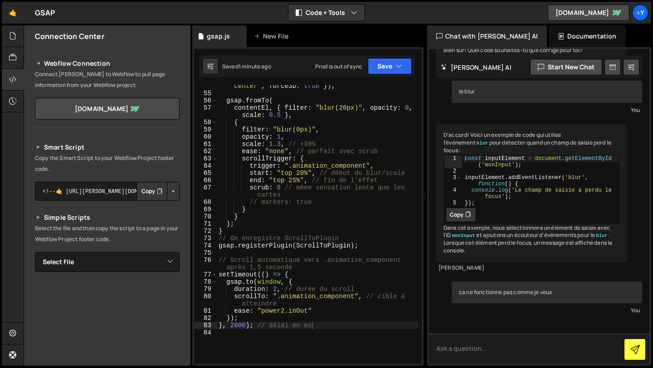
scroll to position [154, 0]
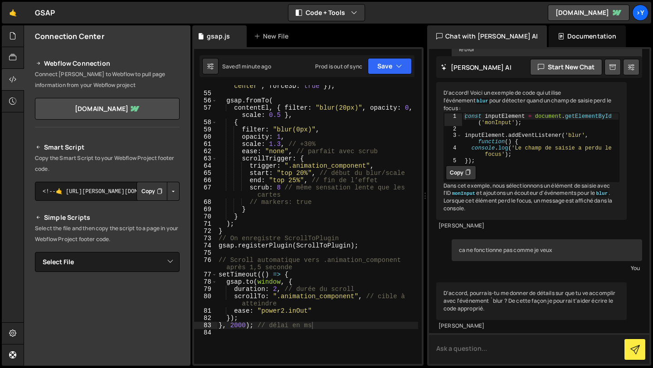
click at [494, 338] on textarea at bounding box center [539, 348] width 220 height 31
click at [482, 347] on textarea at bounding box center [539, 348] width 220 height 31
click at [556, 357] on textarea "je ne suis plus sur blur, je souhaite que le scroll se fasse automatiquement po…" at bounding box center [539, 348] width 220 height 31
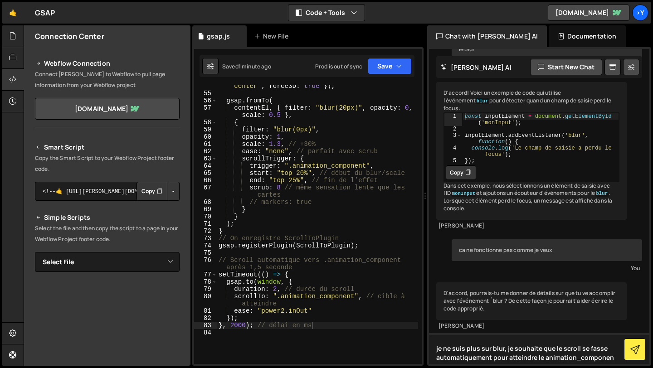
type textarea "je ne suis plus sur blur, je souhaite que le scroll se fasse automatiquement po…"
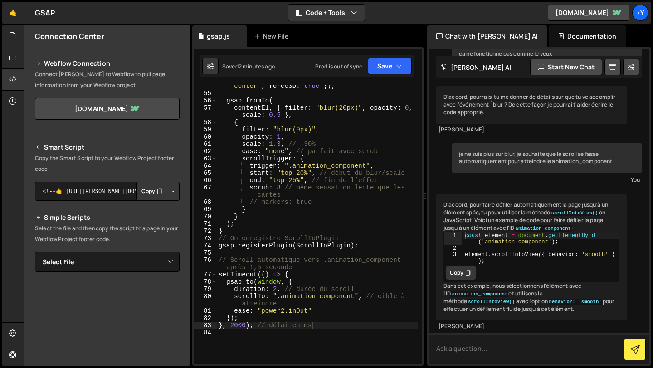
scroll to position [373, 0]
click at [224, 241] on div "gsap . set ( contentEl , { transformOrigin : "center center" , force3D : true }…" at bounding box center [317, 225] width 201 height 301
click at [469, 269] on icon at bounding box center [467, 273] width 5 height 9
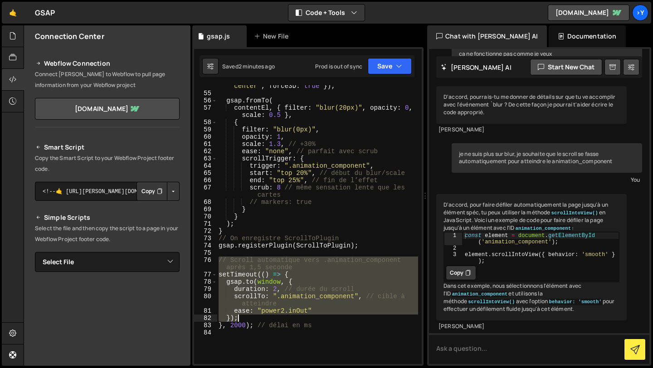
drag, startPoint x: 218, startPoint y: 260, endPoint x: 298, endPoint y: 318, distance: 99.2
click at [298, 318] on div "gsap . set ( contentEl , { transformOrigin : "center center" , force3D : true }…" at bounding box center [317, 225] width 201 height 301
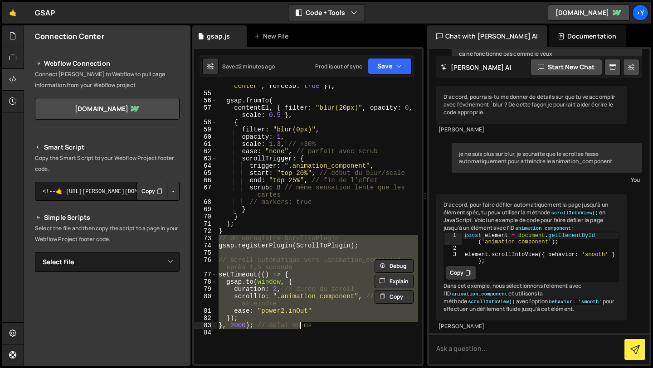
drag, startPoint x: 220, startPoint y: 240, endPoint x: 301, endPoint y: 323, distance: 116.4
click at [301, 323] on div "gsap . set ( contentEl , { transformOrigin : "center center" , force3D : true }…" at bounding box center [317, 225] width 201 height 301
paste textarea "element.scrollIntoView({ behavior: 'smooth' });"
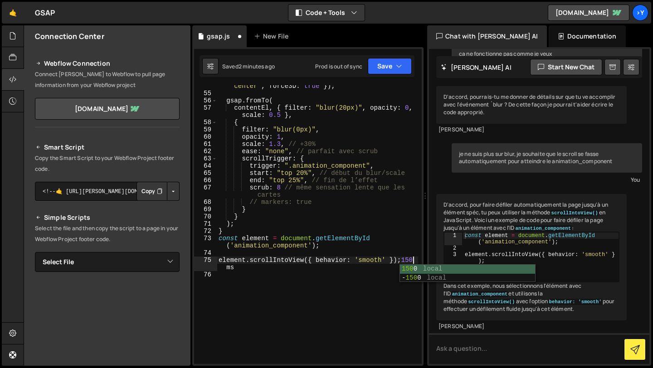
scroll to position [0, 14]
click at [398, 65] on icon "button" at bounding box center [399, 66] width 6 height 9
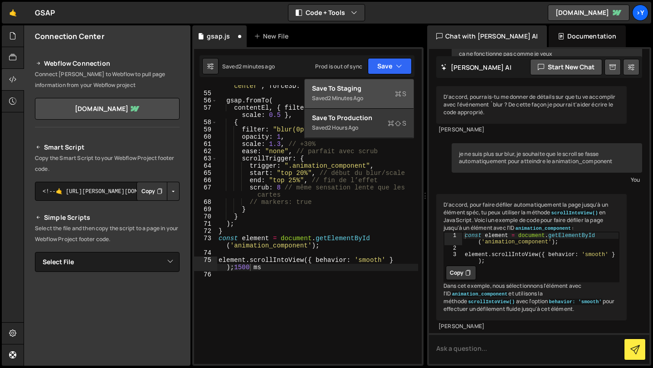
click at [372, 97] on div "Saved 2 minutes ago" at bounding box center [359, 98] width 94 height 11
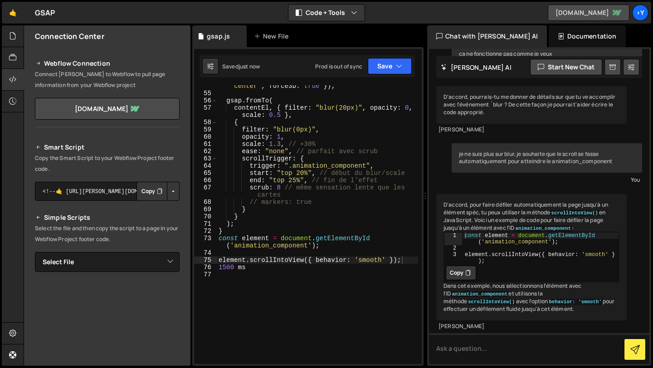
click at [587, 13] on link "[DOMAIN_NAME]" at bounding box center [589, 13] width 82 height 16
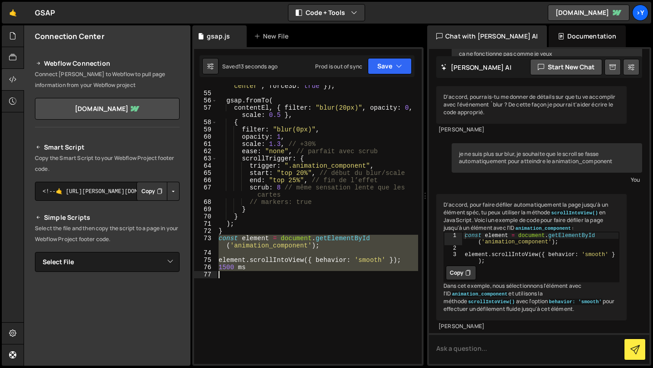
drag, startPoint x: 218, startPoint y: 239, endPoint x: 297, endPoint y: 302, distance: 100.7
click at [297, 302] on div "gsap . set ( contentEl , { transformOrigin : "center center" , force3D : true }…" at bounding box center [317, 225] width 201 height 301
type textarea "1500 ms"
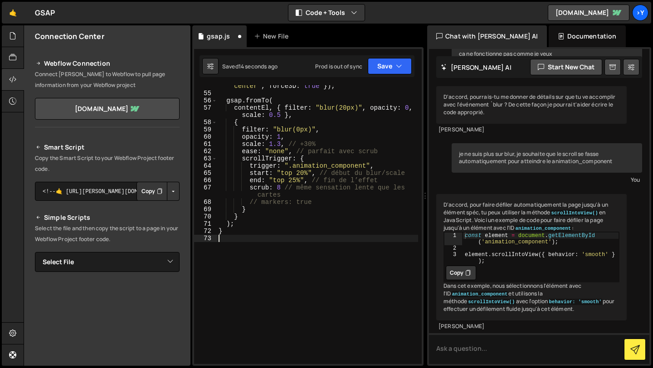
scroll to position [0, 0]
click at [388, 73] on button "Save" at bounding box center [390, 66] width 44 height 16
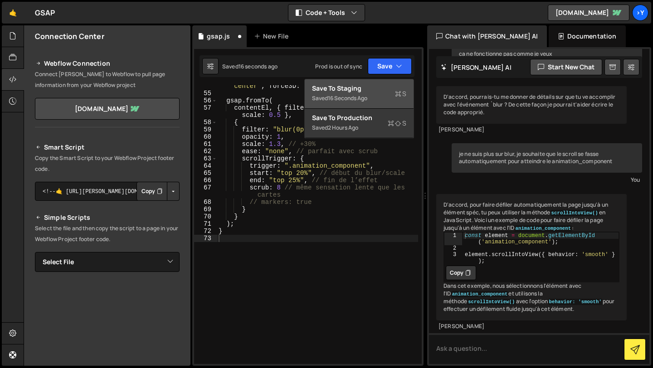
click at [392, 92] on div "Save to Staging S" at bounding box center [359, 88] width 94 height 9
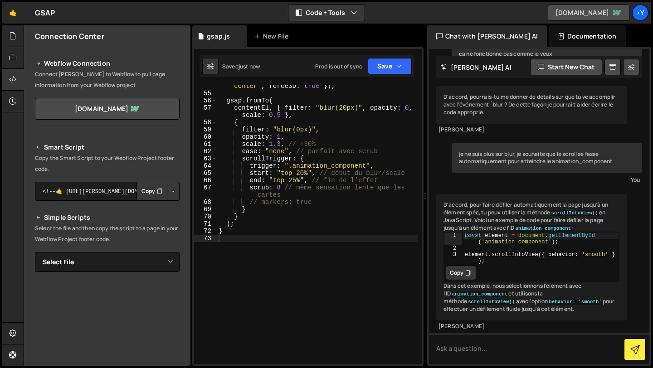
click at [592, 10] on link "[DOMAIN_NAME]" at bounding box center [589, 13] width 82 height 16
paste textarea "}, 1500); // délai en ms"
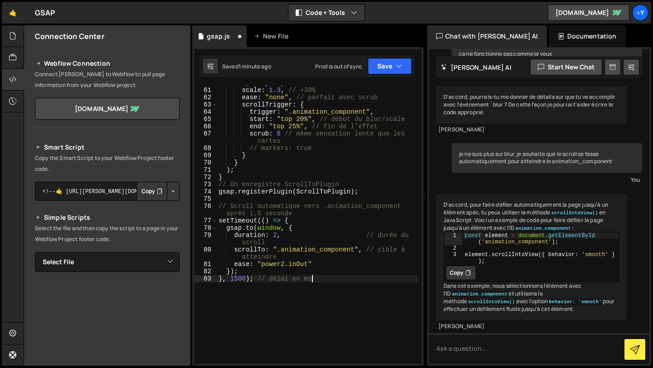
scroll to position [507, 0]
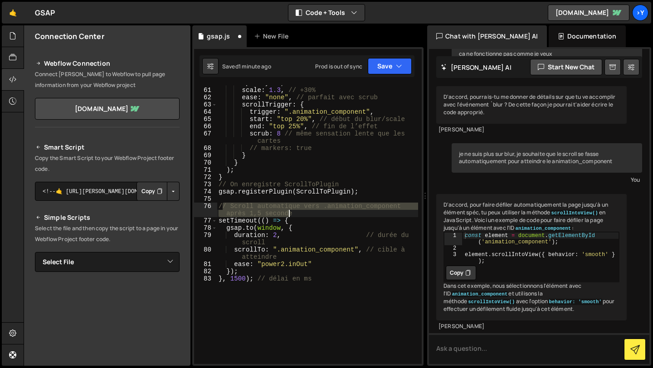
drag, startPoint x: 221, startPoint y: 205, endPoint x: 297, endPoint y: 215, distance: 76.8
click at [297, 215] on div "opacity : 1 , scale : 1.3 , // +30% ease : "none" , // parfait avec scrub scrol…" at bounding box center [317, 225] width 201 height 293
type textarea "/"
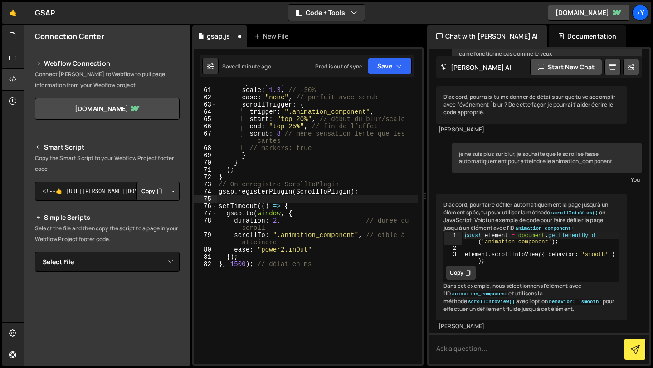
type textarea "gsap.registerPlugin(ScrollToPlugin);"
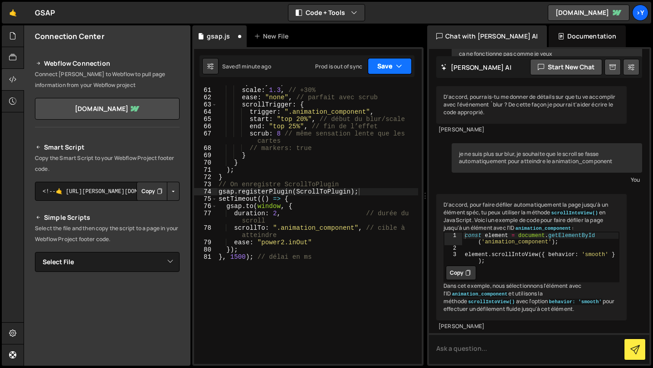
click at [393, 60] on button "Save" at bounding box center [390, 66] width 44 height 16
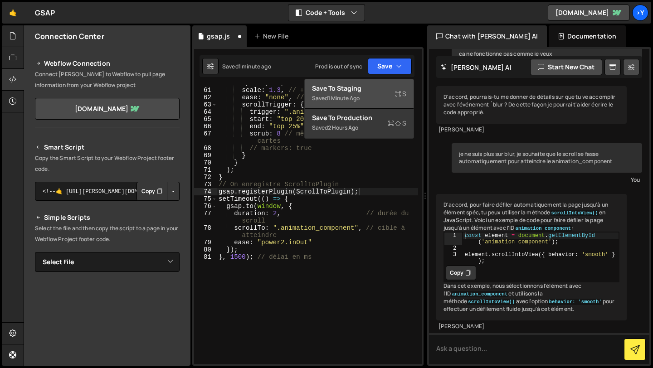
click at [377, 86] on div "Save to Staging S" at bounding box center [359, 88] width 94 height 9
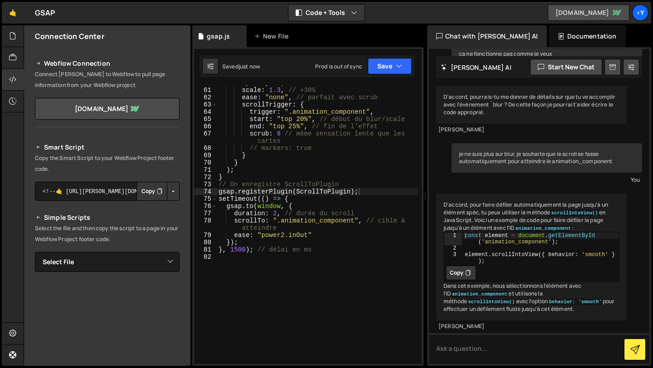
click at [582, 10] on link "[DOMAIN_NAME]" at bounding box center [589, 13] width 82 height 16
